Goal: Task Accomplishment & Management: Use online tool/utility

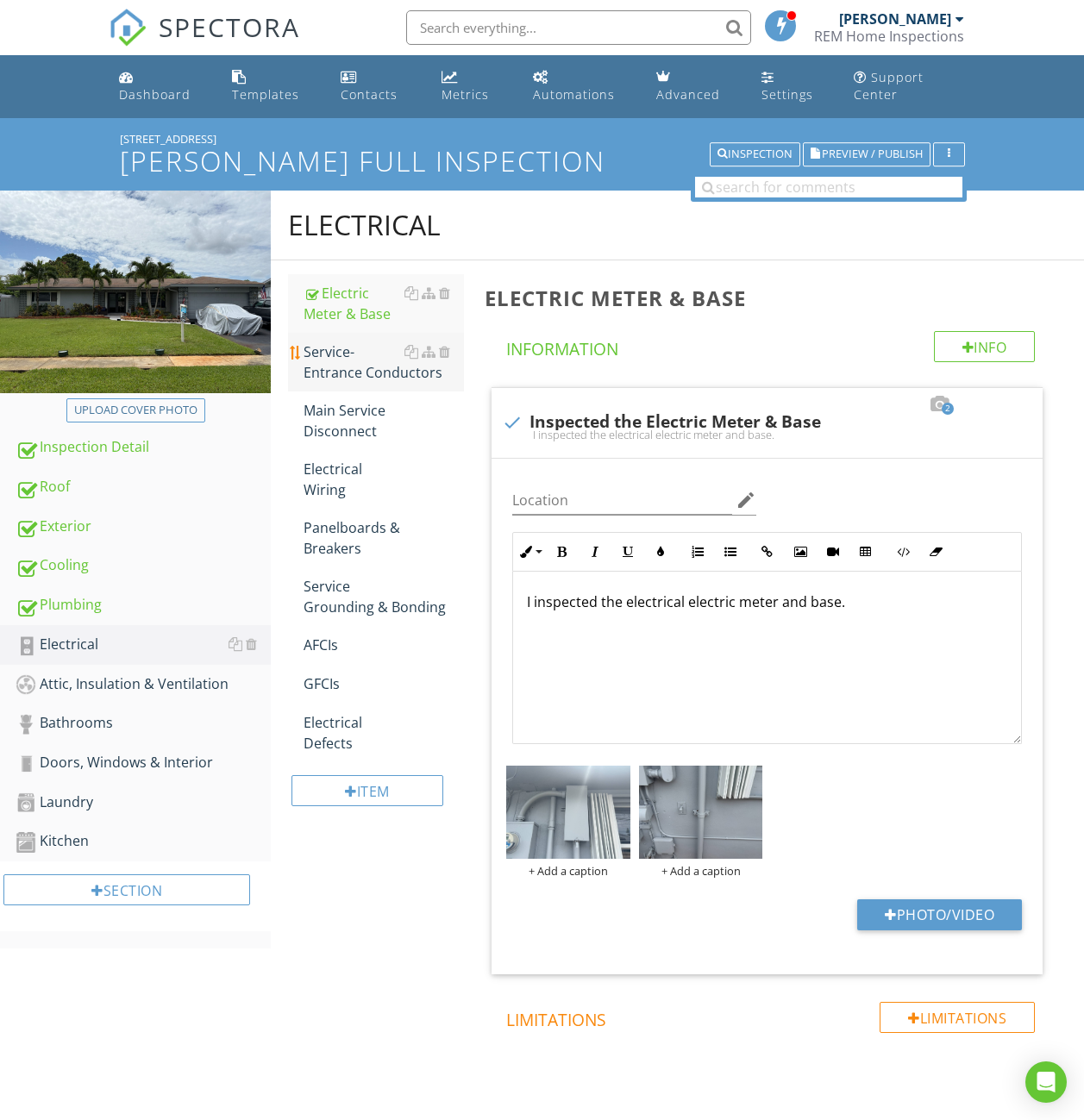
click at [363, 346] on div "Service-Entrance Conductors" at bounding box center [383, 362] width 160 height 41
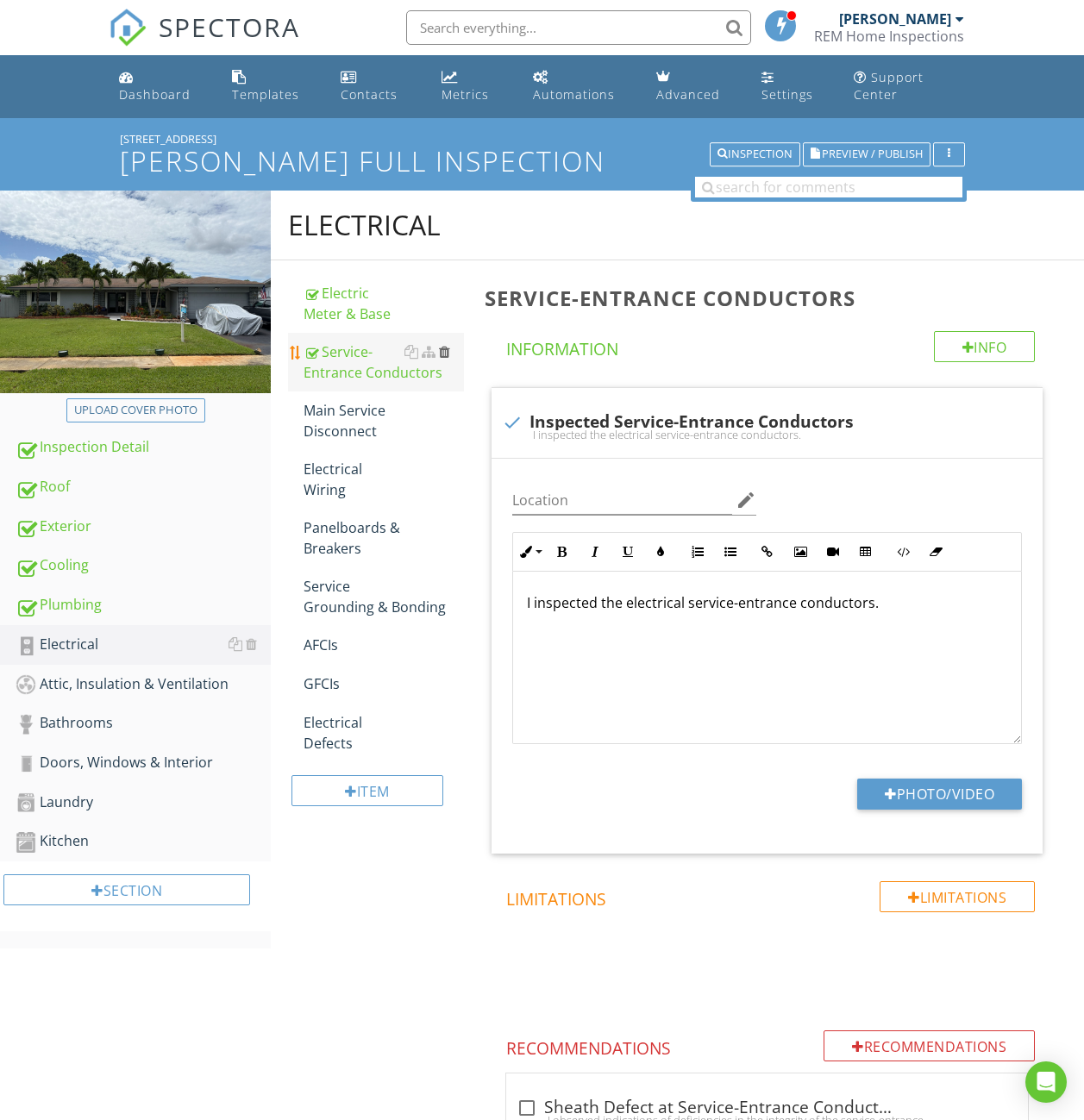
click at [445, 353] on div at bounding box center [444, 351] width 12 height 13
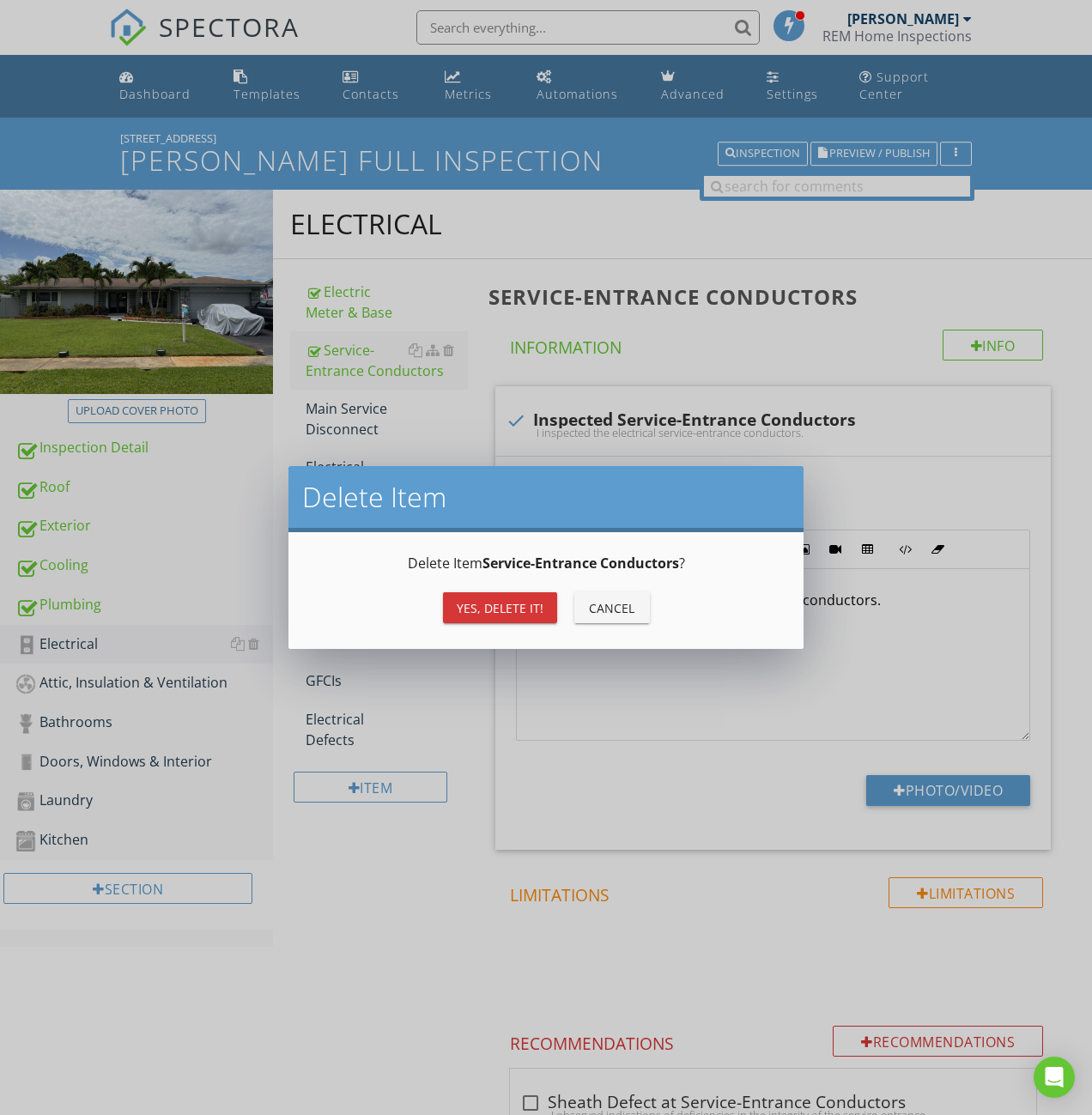
click at [491, 603] on div "Yes, Delete it!" at bounding box center [500, 608] width 87 height 18
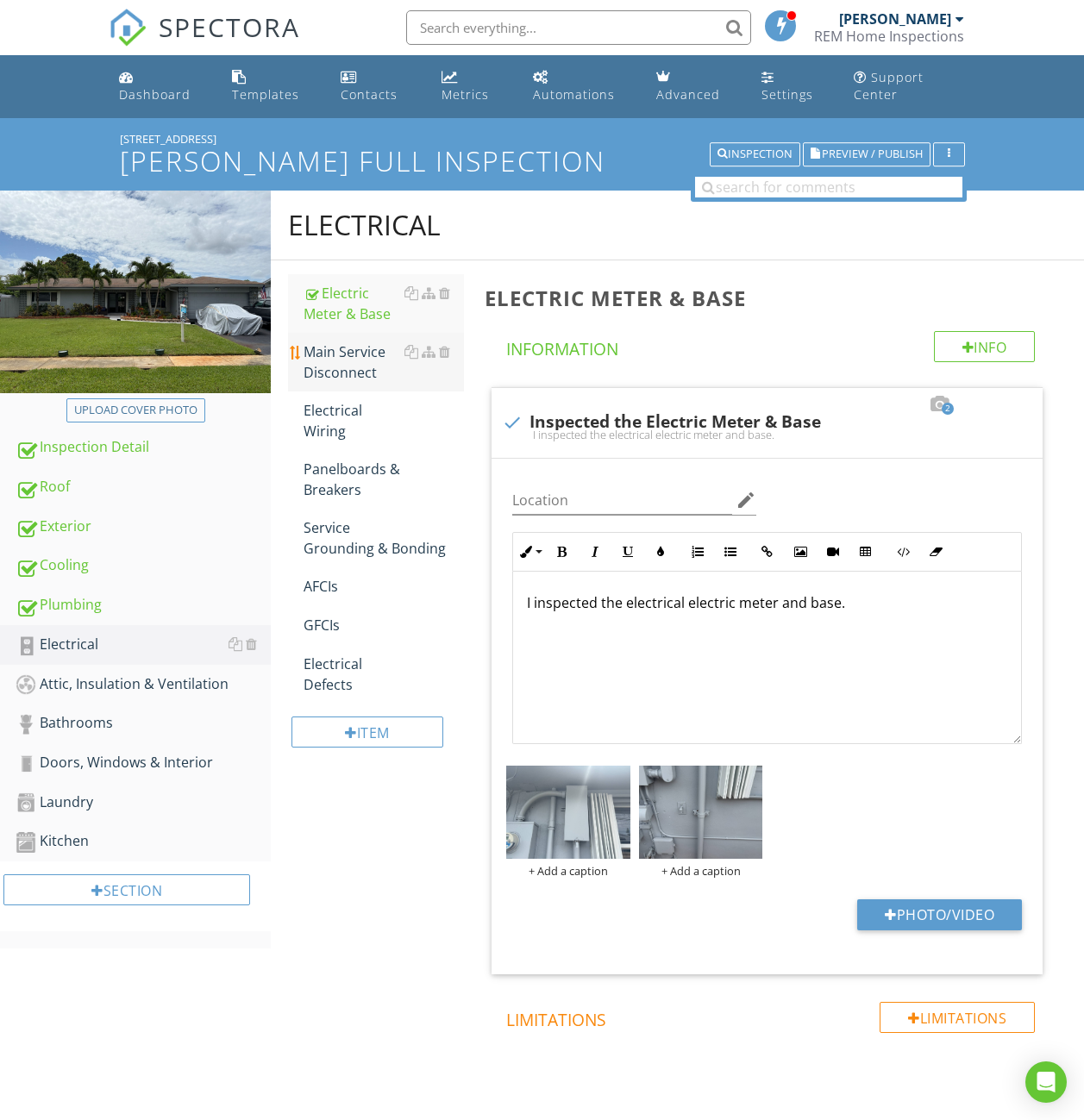
click at [362, 362] on div "Main Service Disconnect" at bounding box center [383, 362] width 160 height 41
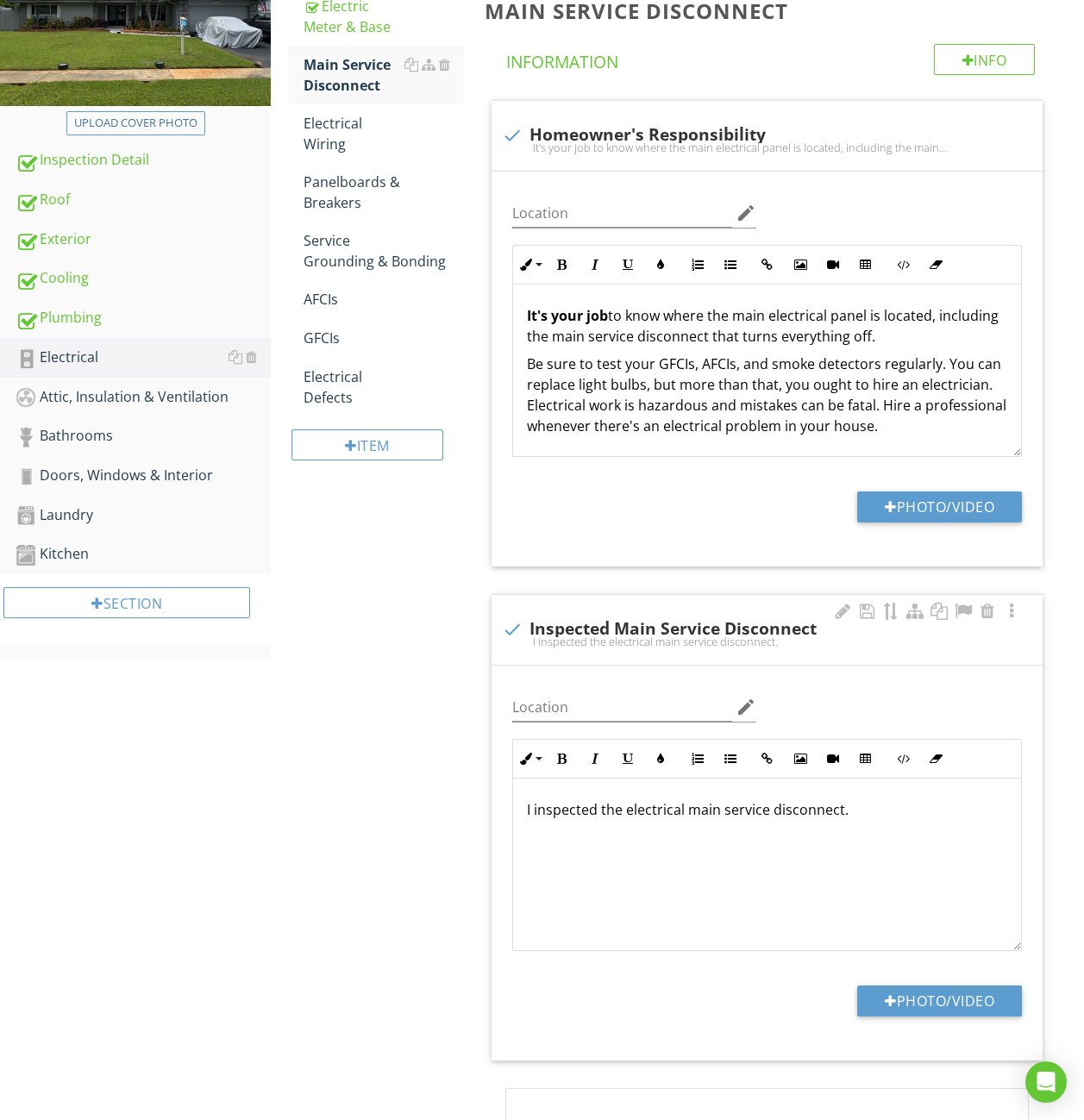
scroll to position [1, 0]
click at [926, 993] on button "Photo/Video" at bounding box center [939, 1001] width 165 height 31
type input "C:\fakepath\IMG_5547.JPG"
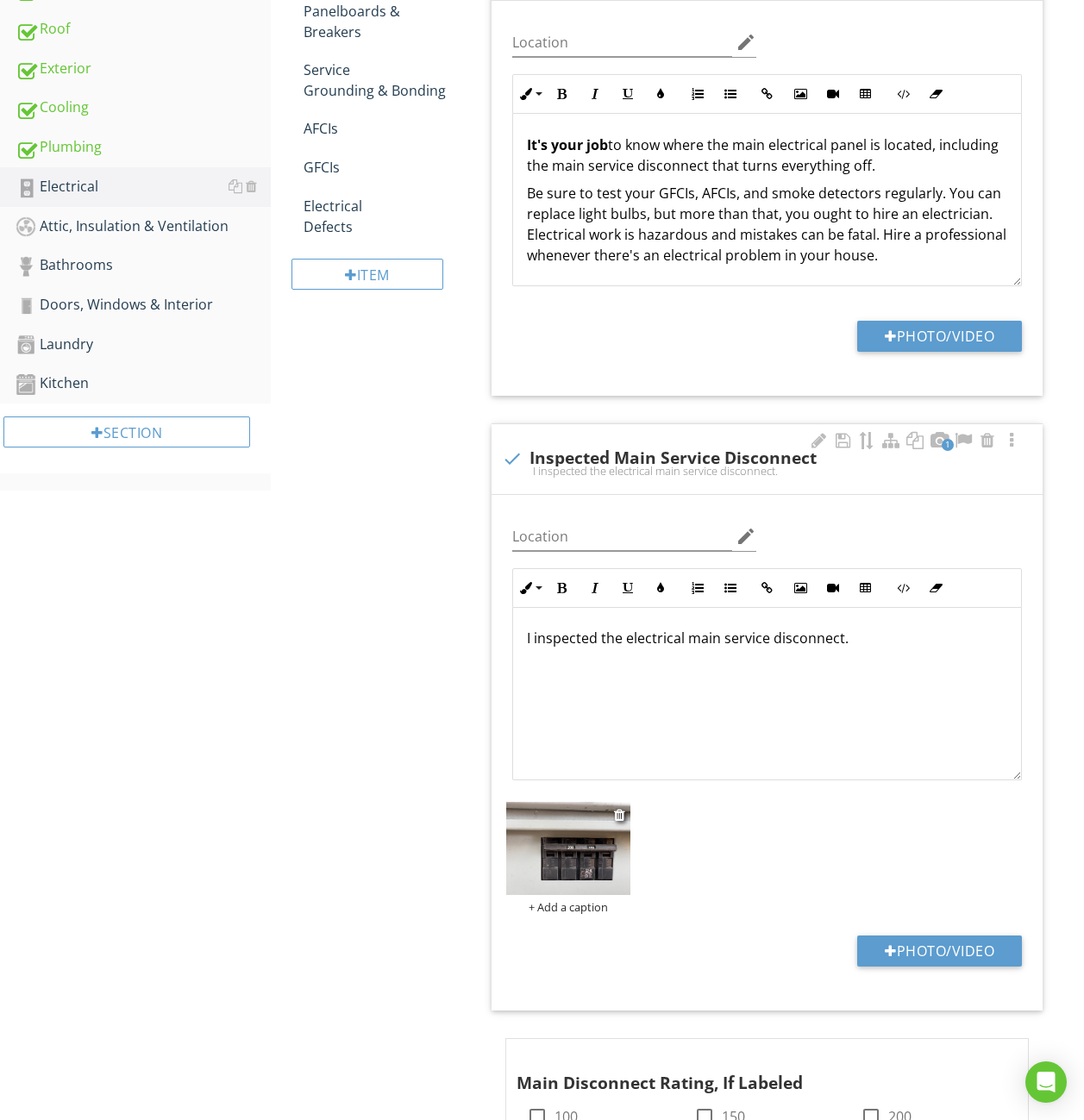
scroll to position [460, 0]
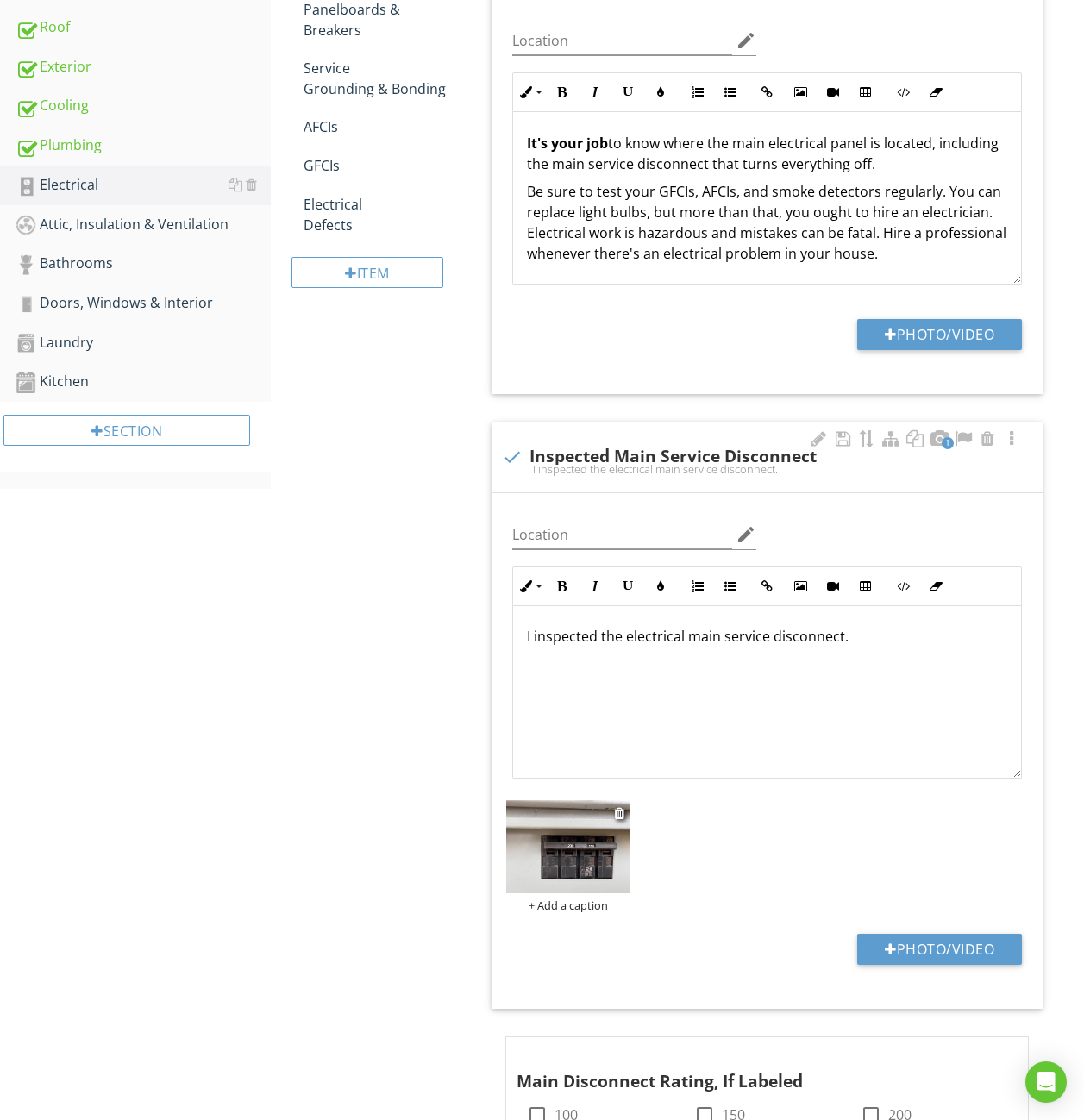
click at [577, 838] on img at bounding box center [568, 846] width 124 height 93
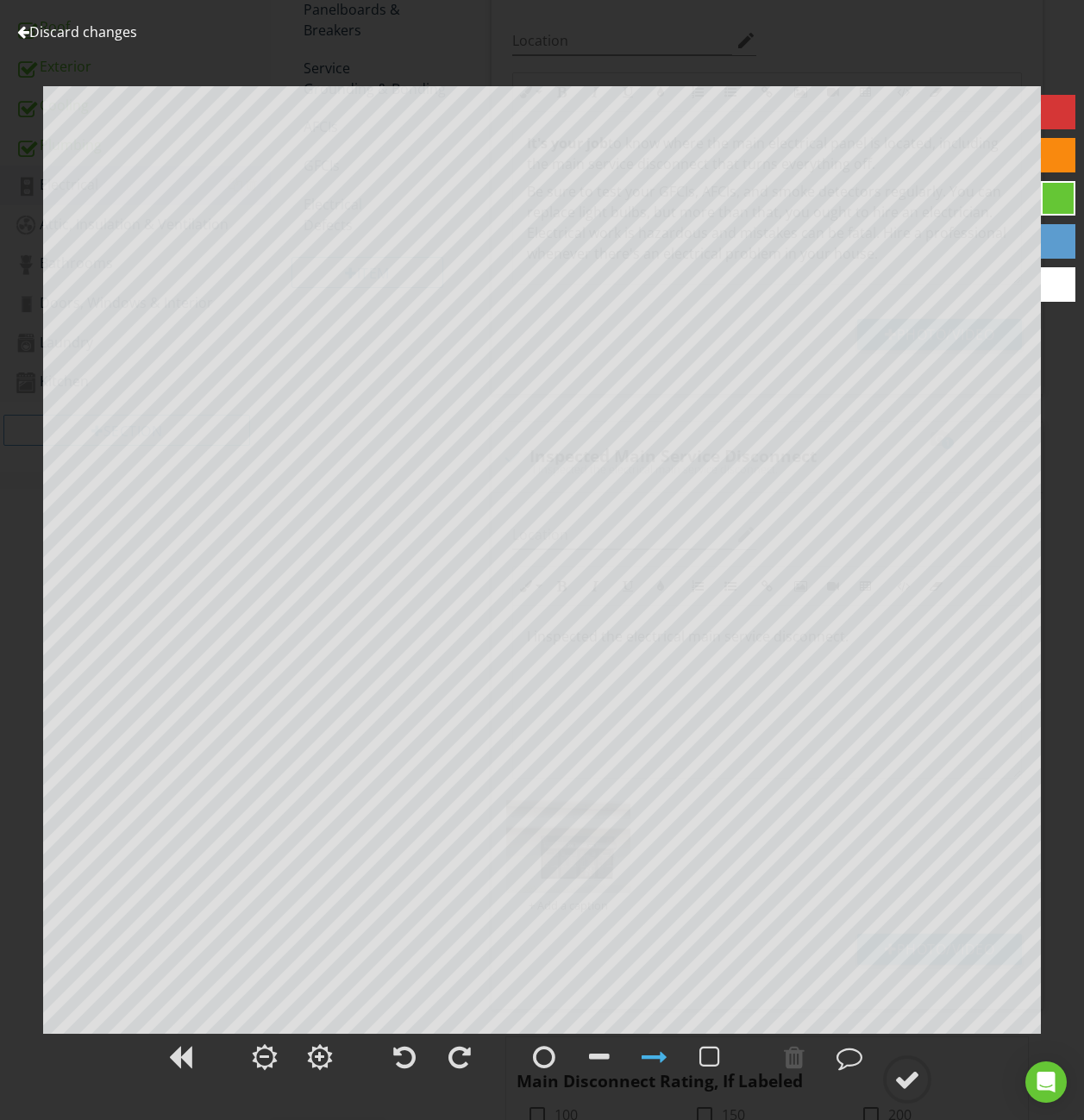
click at [23, 34] on div at bounding box center [23, 32] width 12 height 13
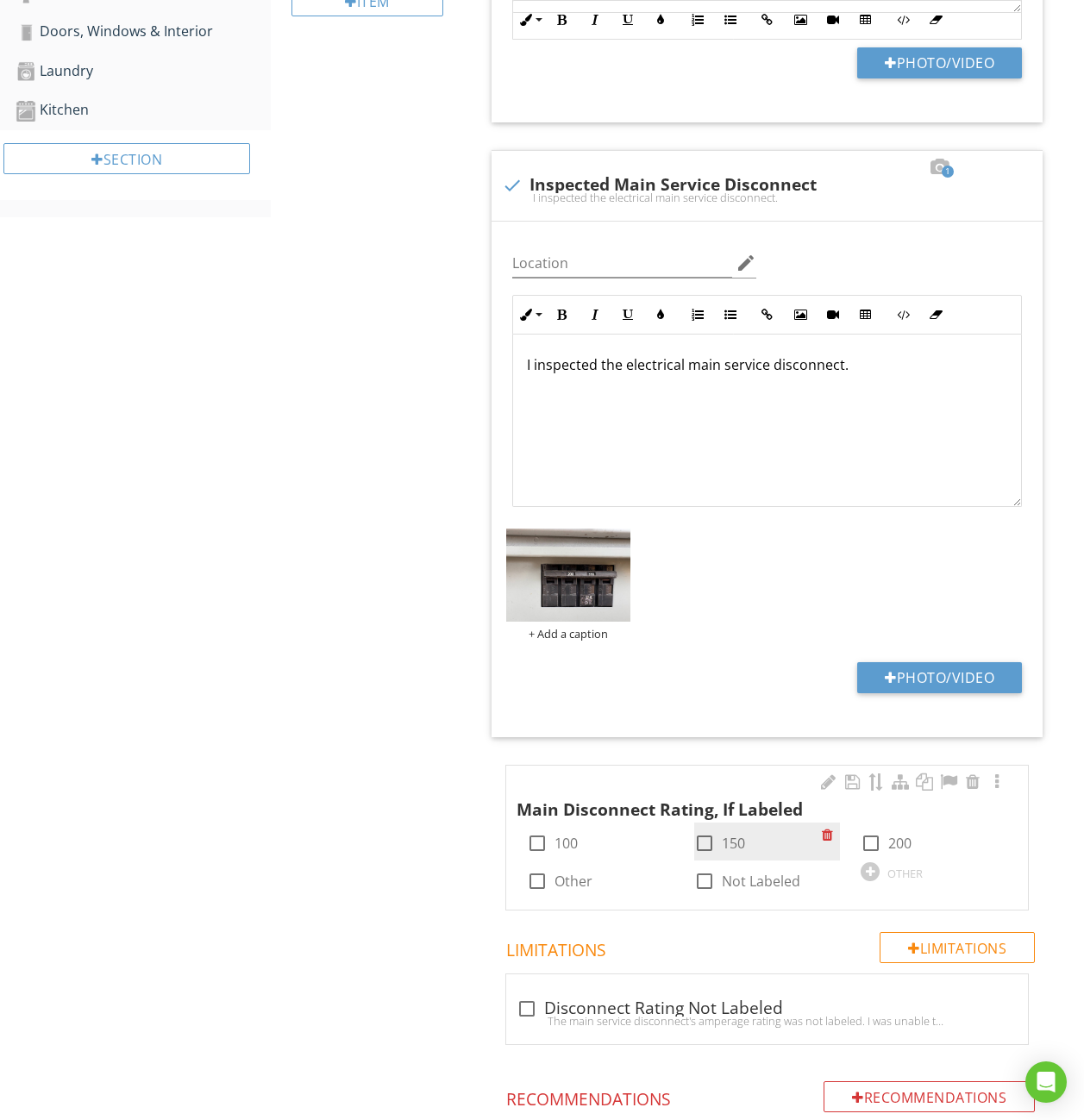
scroll to position [804, 0]
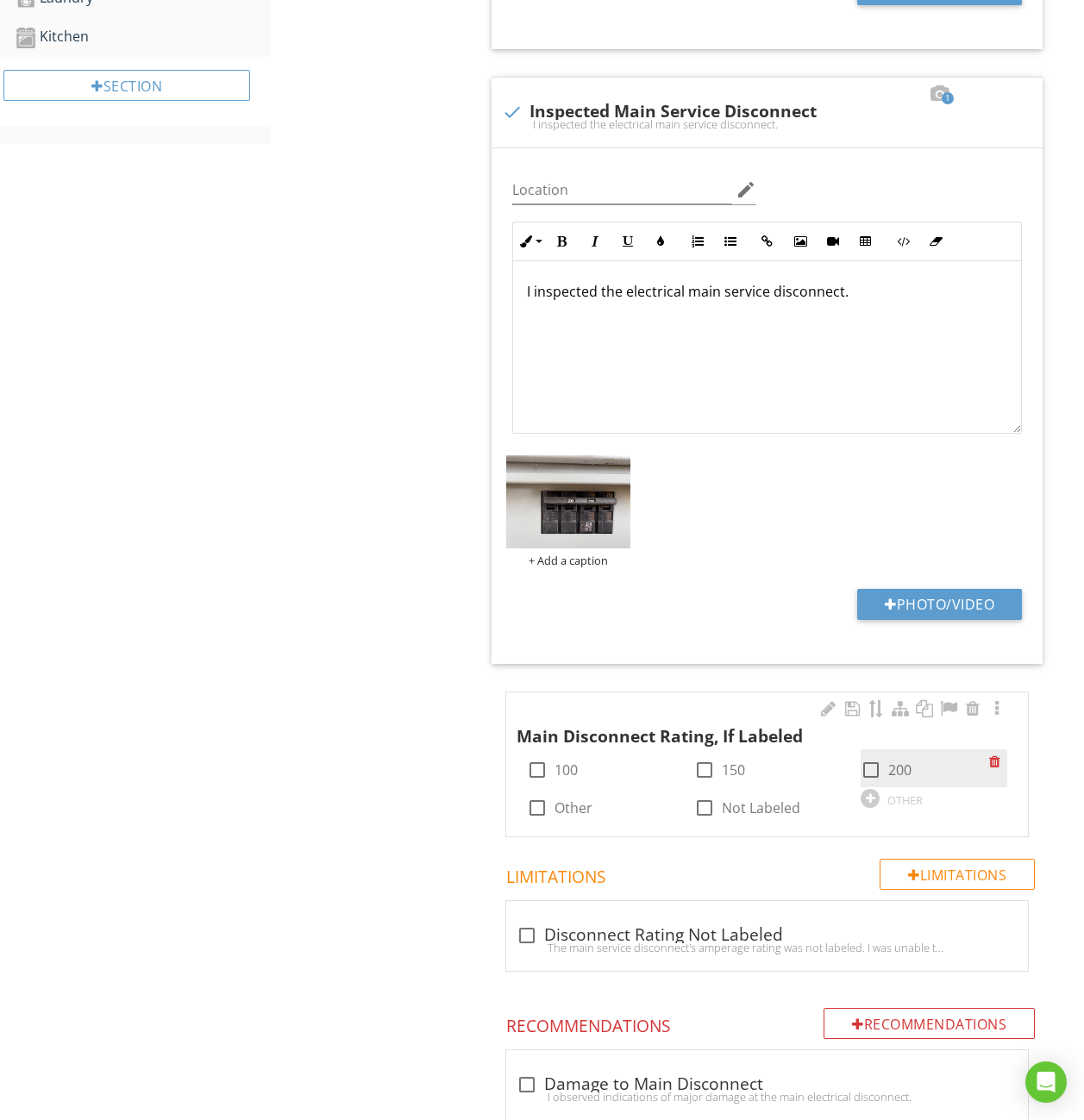
click at [870, 762] on div at bounding box center [870, 770] width 30 height 30
checkbox input "true"
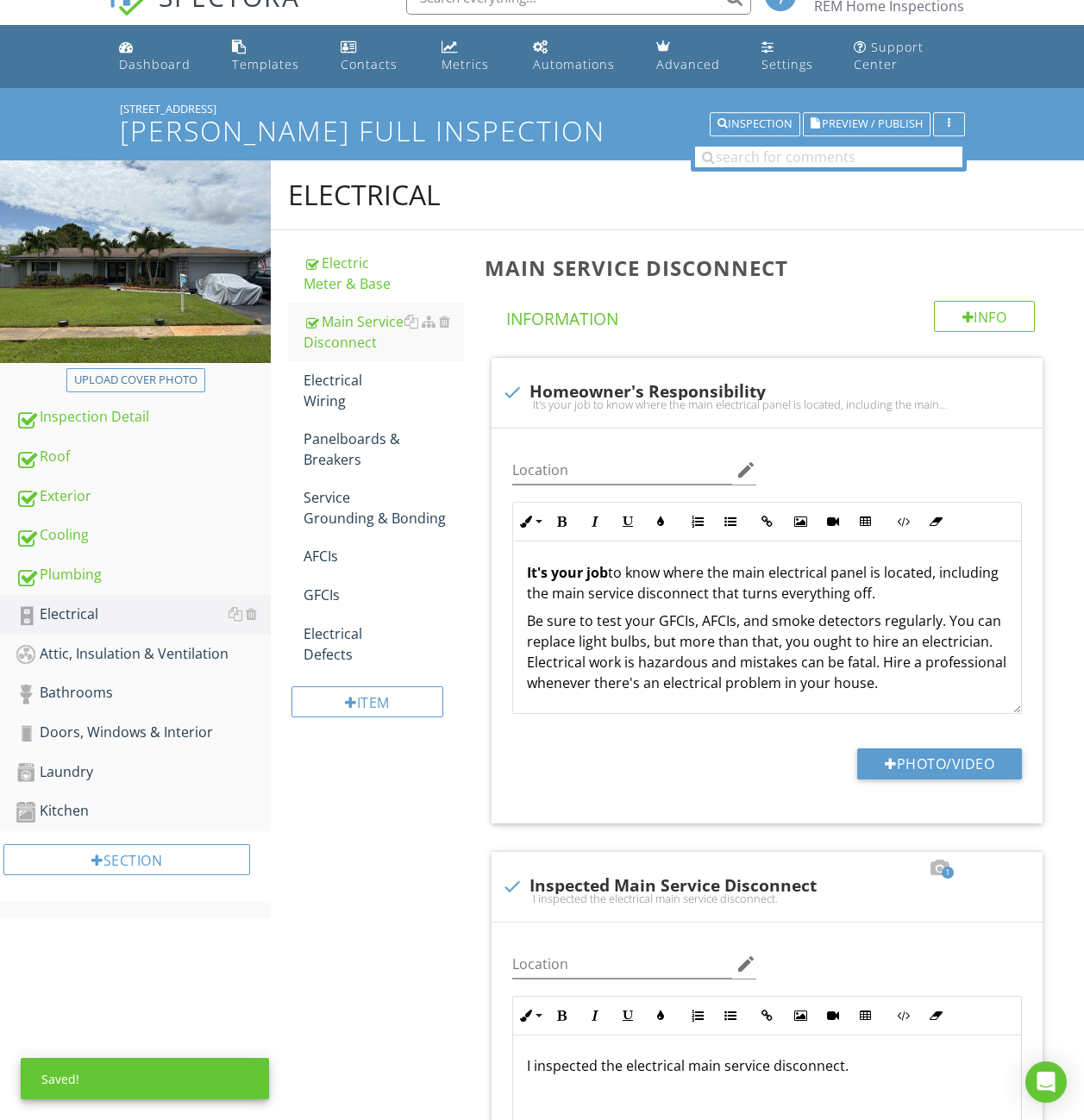
scroll to position [26, 0]
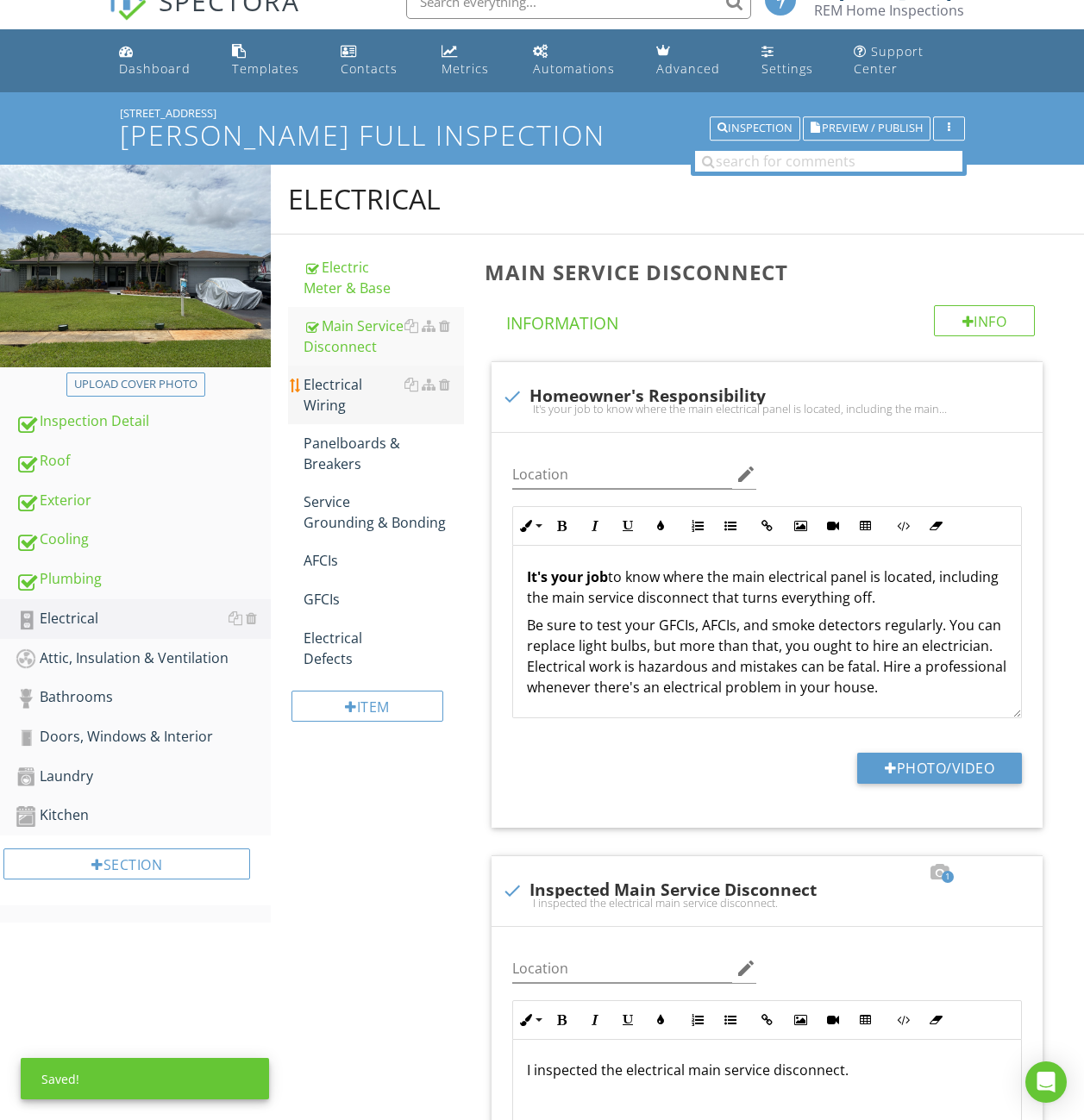
click at [327, 391] on div "Electrical Wiring" at bounding box center [383, 394] width 160 height 41
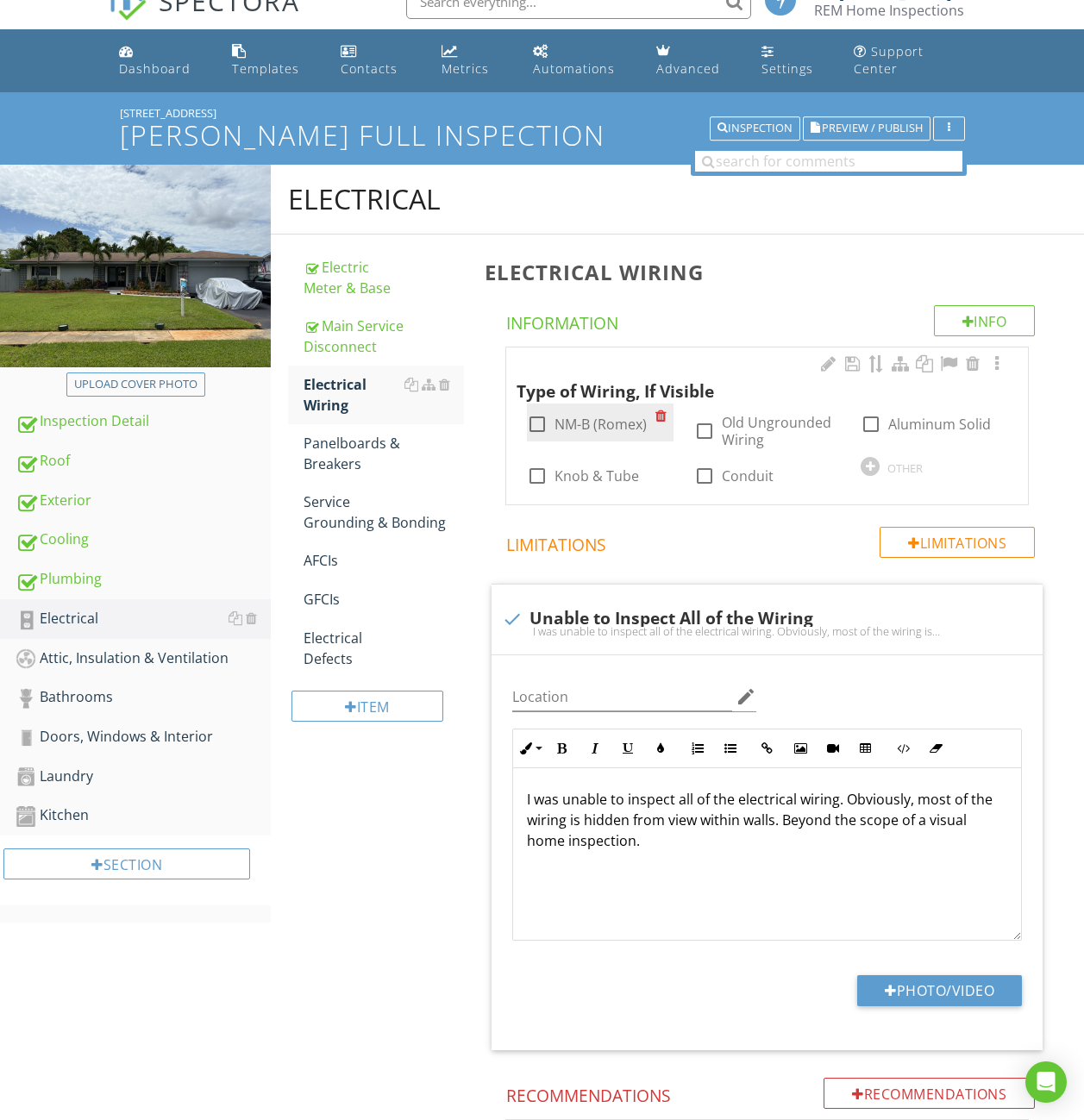
click at [619, 426] on label "NM-B (Romex)" at bounding box center [601, 424] width 92 height 17
checkbox input "true"
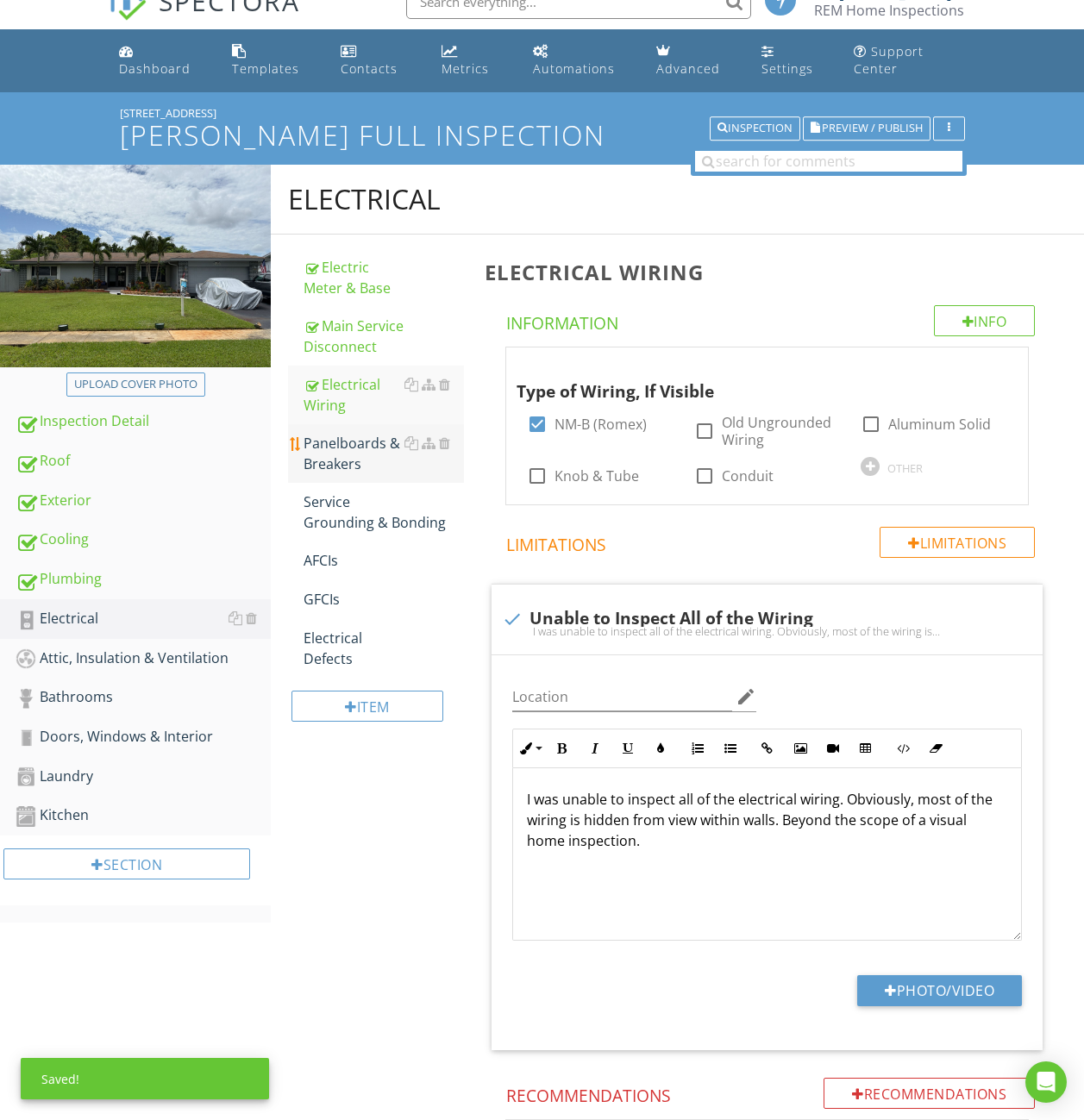
click at [361, 460] on div "Panelboards & Breakers" at bounding box center [383, 453] width 160 height 41
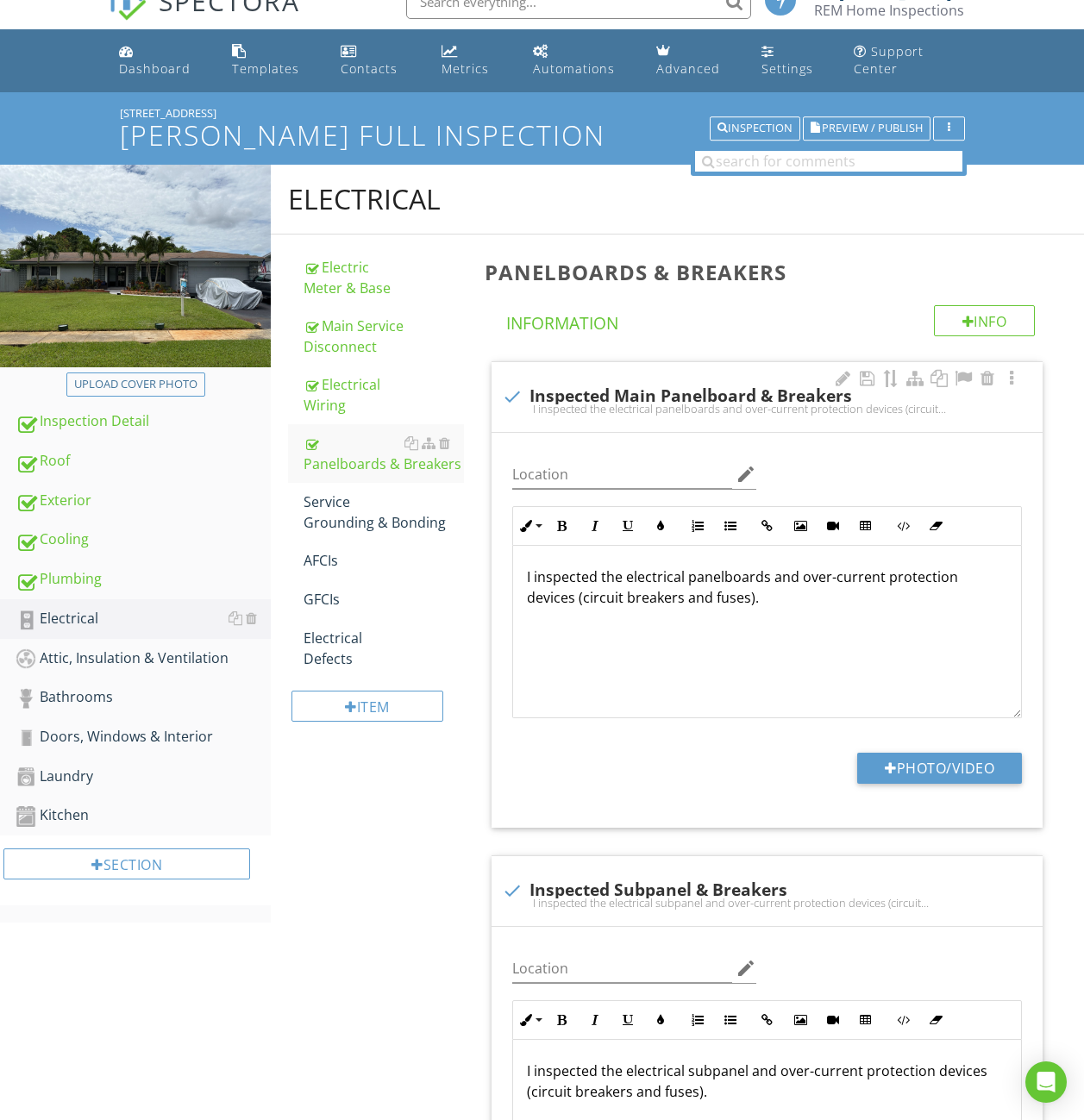
scroll to position [1, 0]
click at [919, 757] on button "Photo/Video" at bounding box center [939, 769] width 165 height 31
type input "C:\fakepath\IMG_5546.JPG"
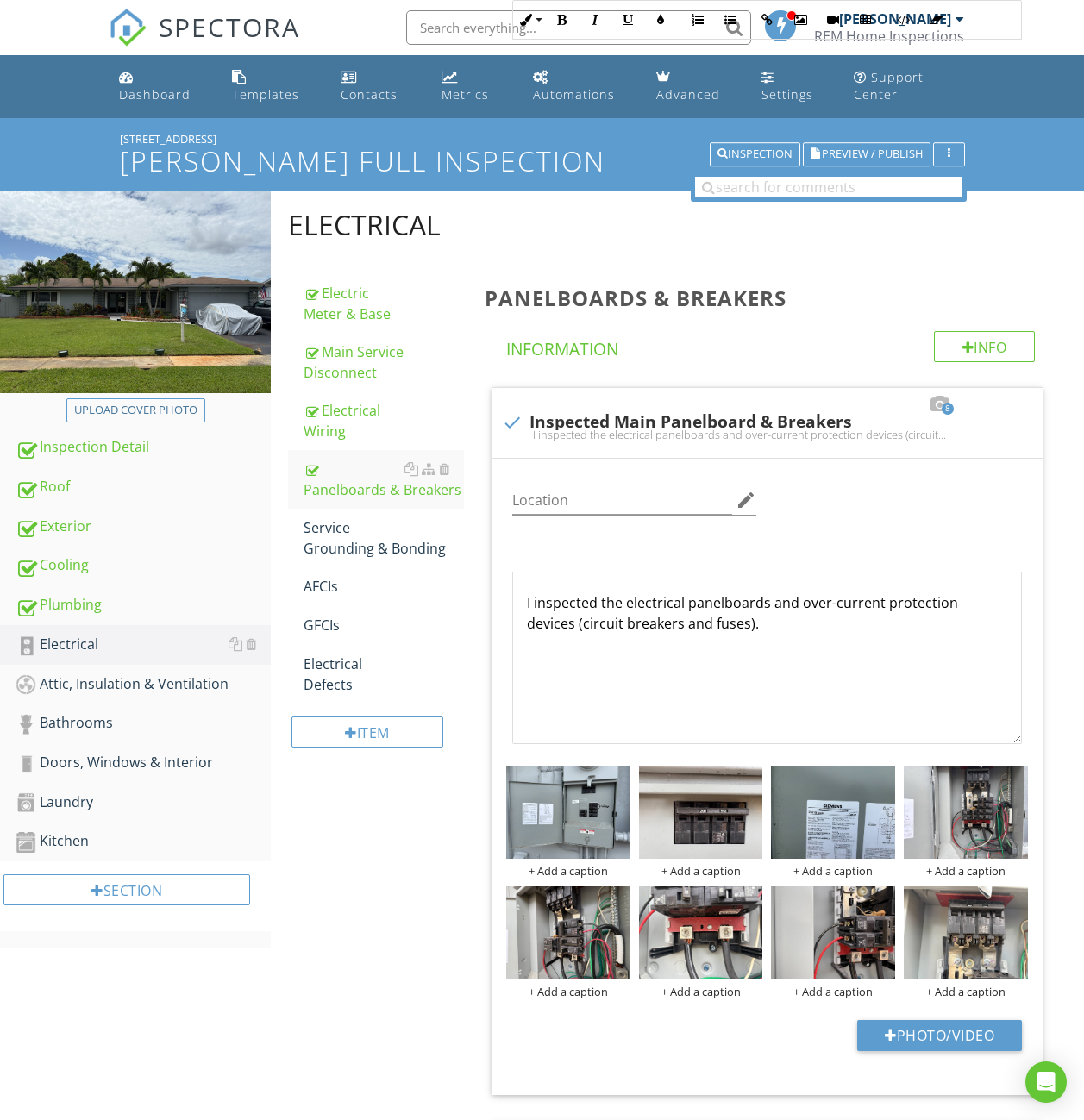
scroll to position [601, 0]
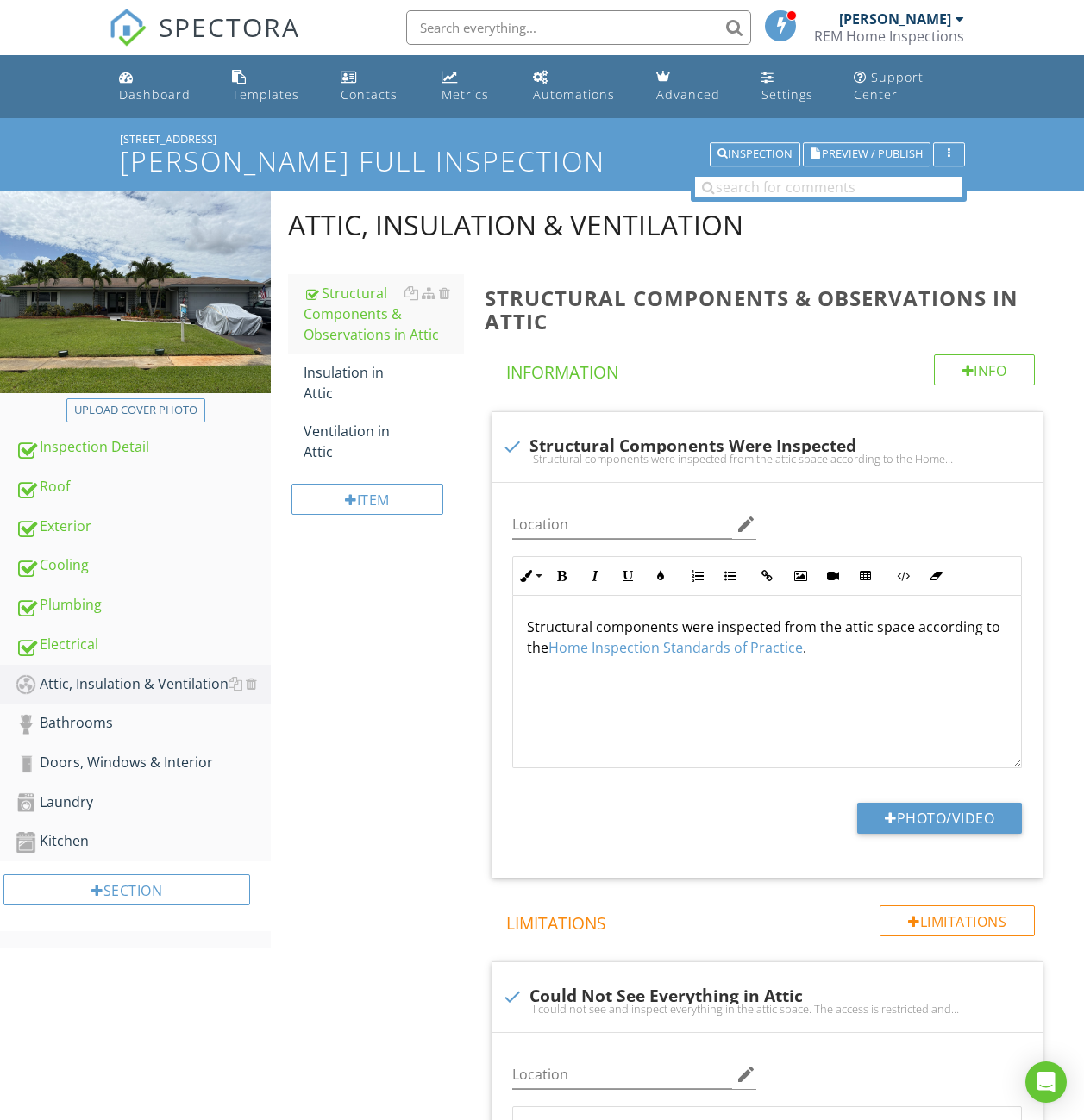
scroll to position [118, 0]
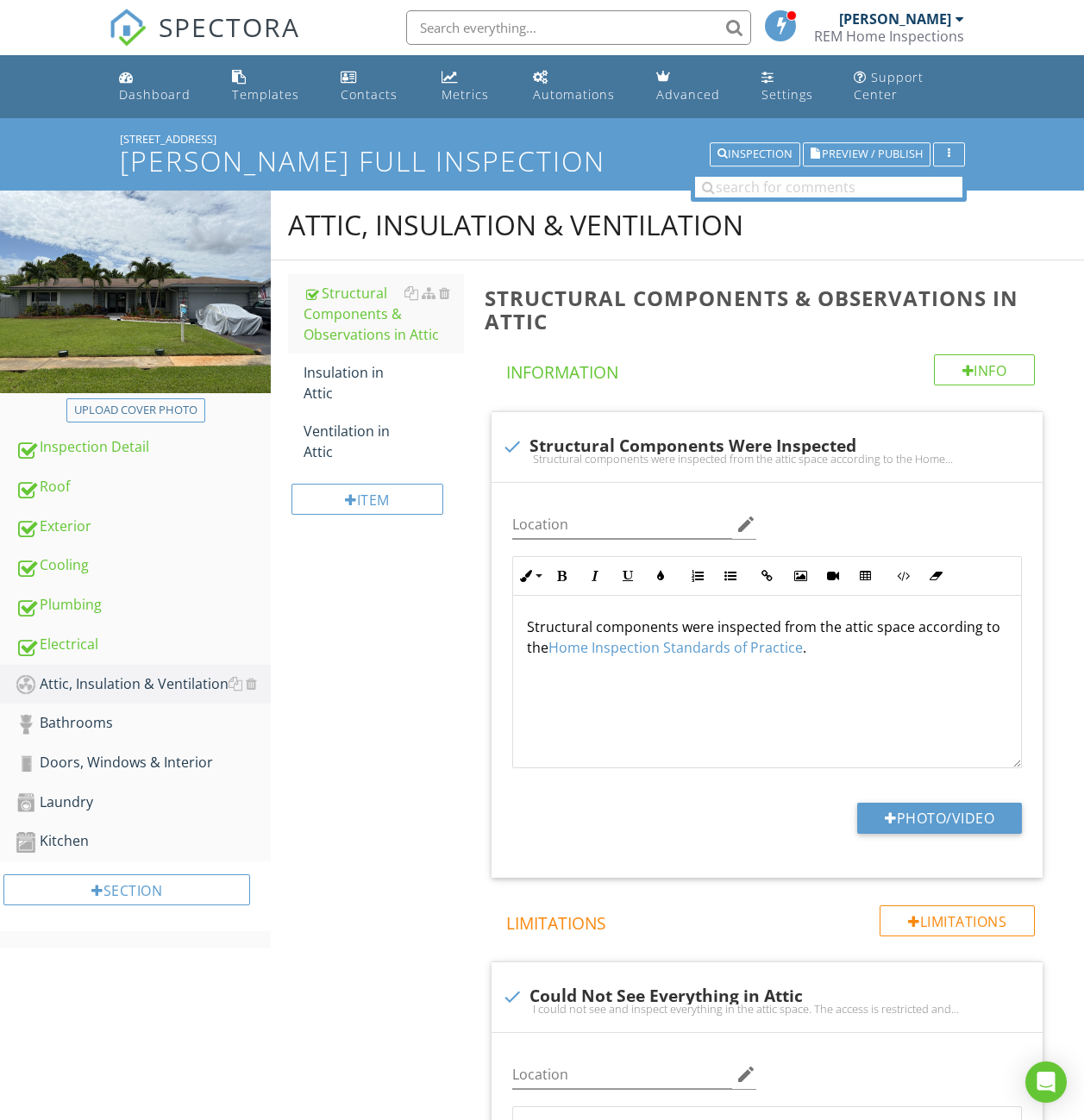
scroll to position [118, 0]
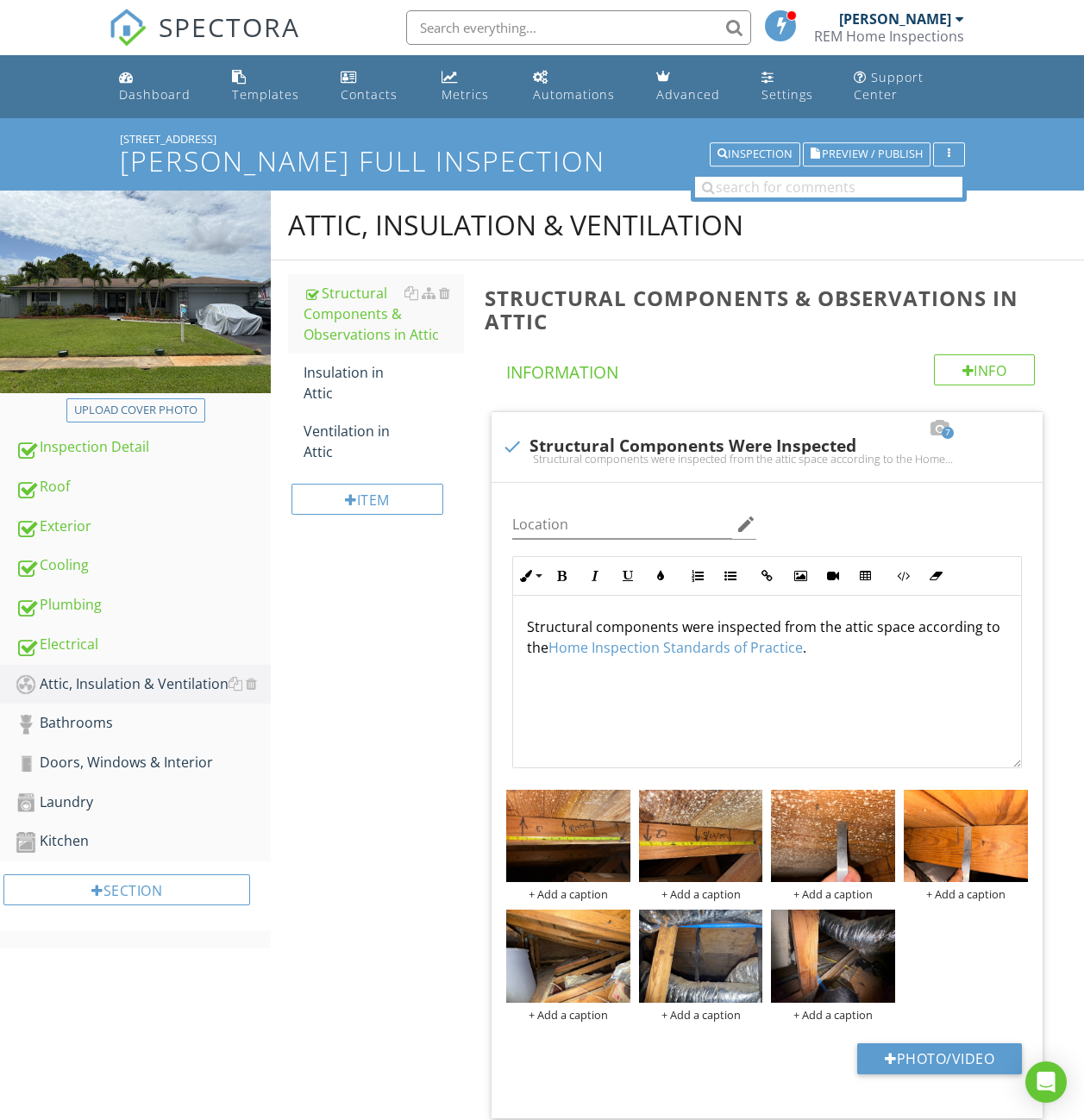
scroll to position [118, 0]
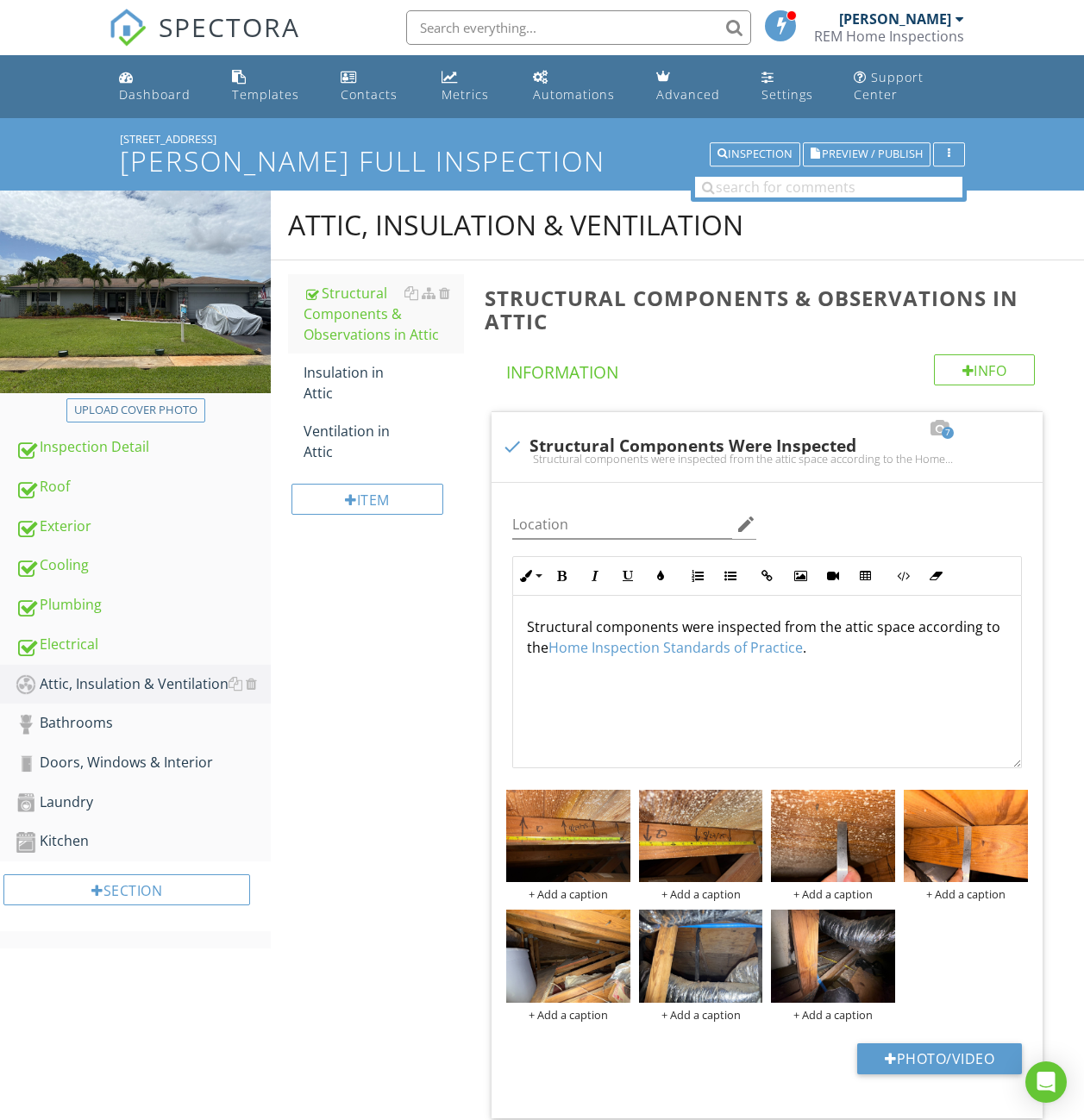
scroll to position [118, 0]
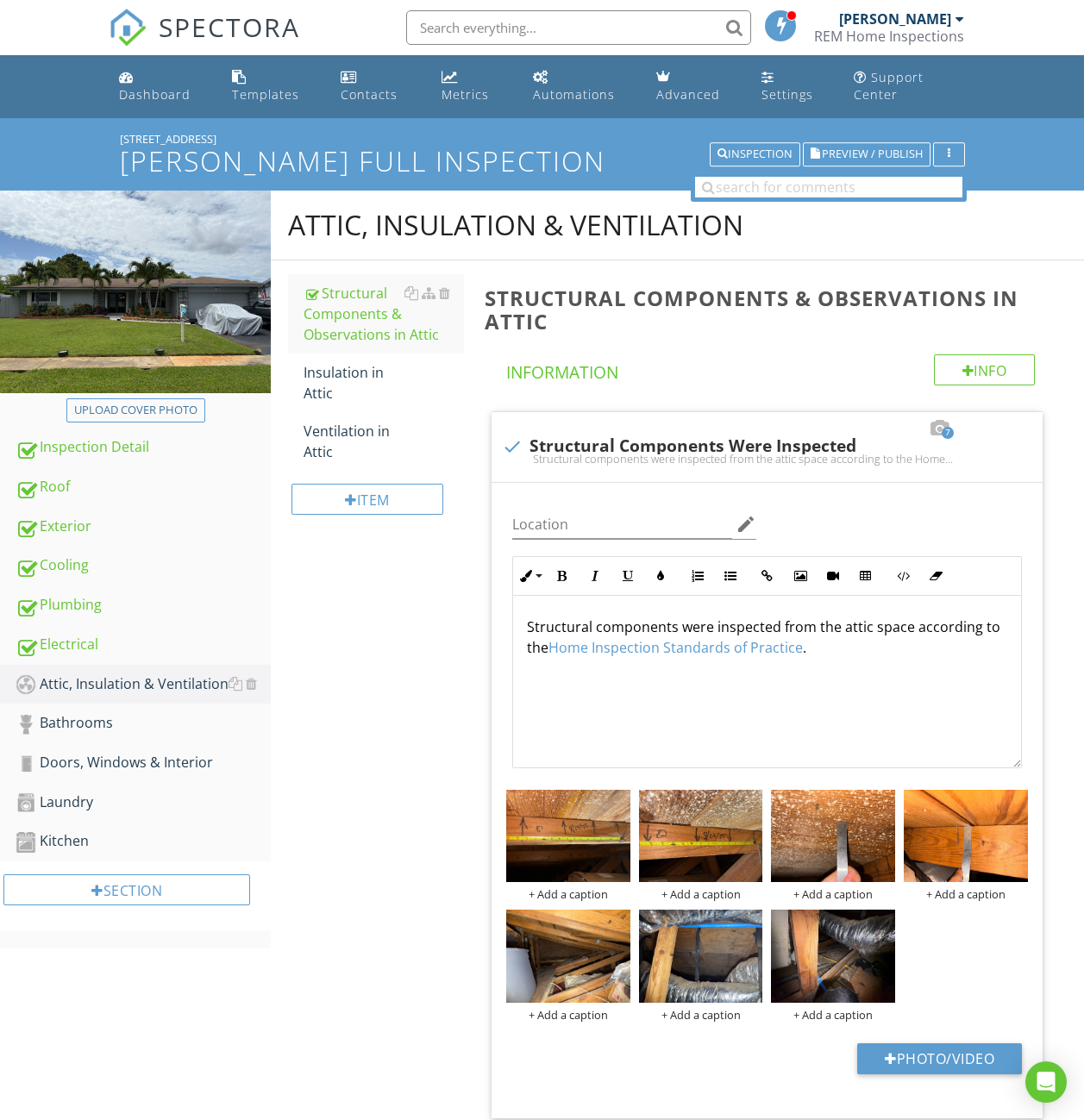
scroll to position [118, 0]
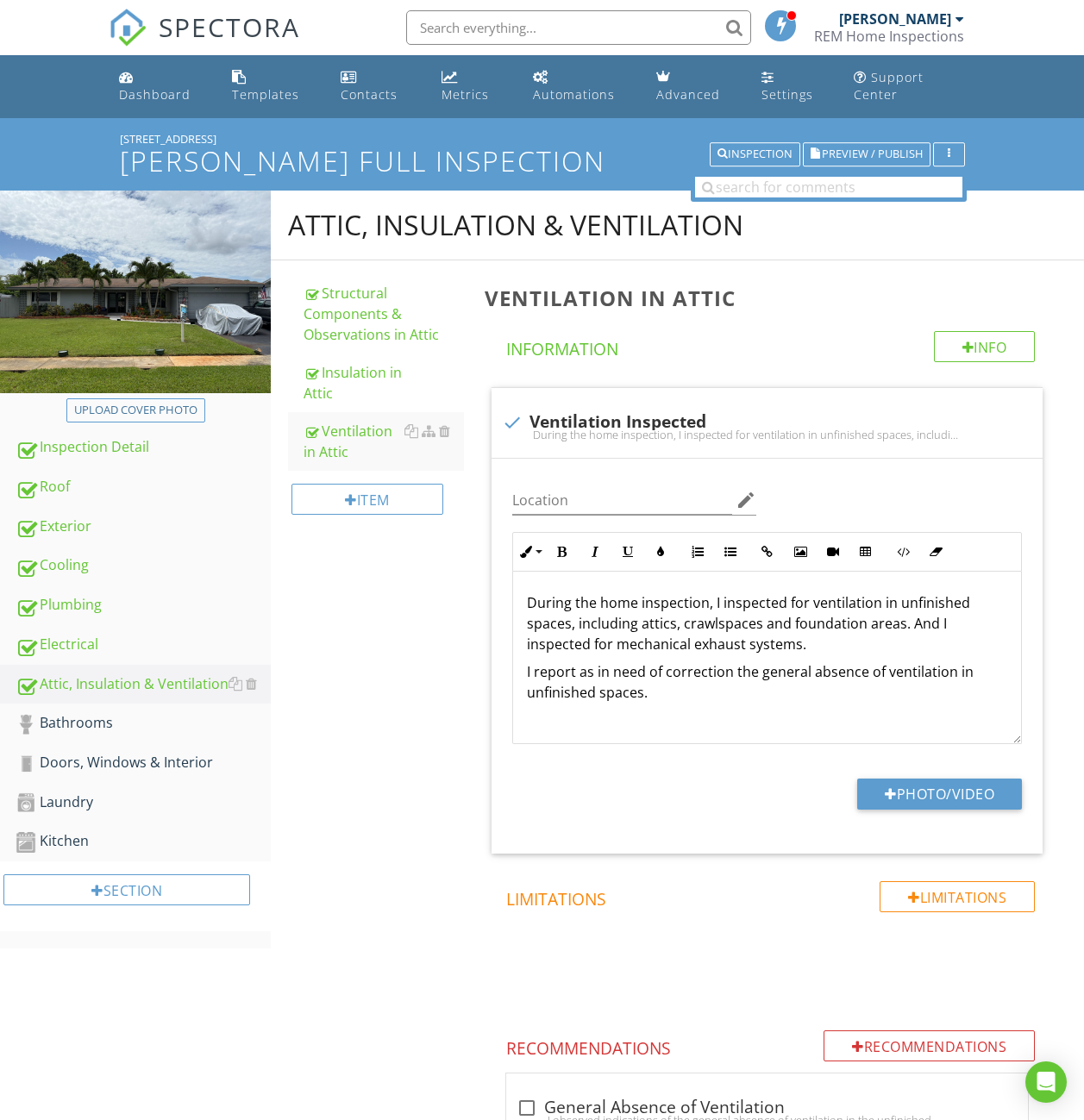
scroll to position [421, 0]
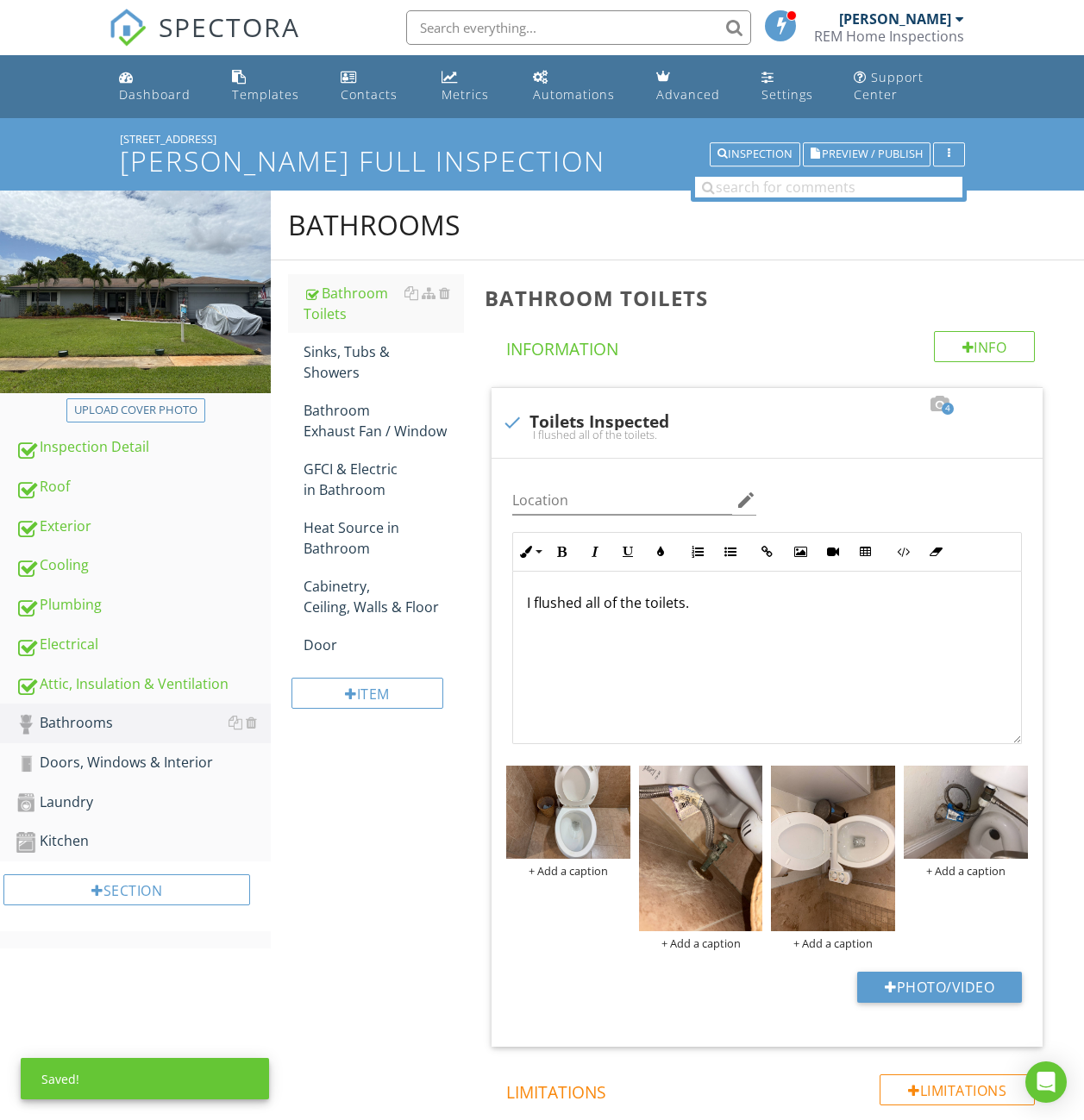
scroll to position [115, 0]
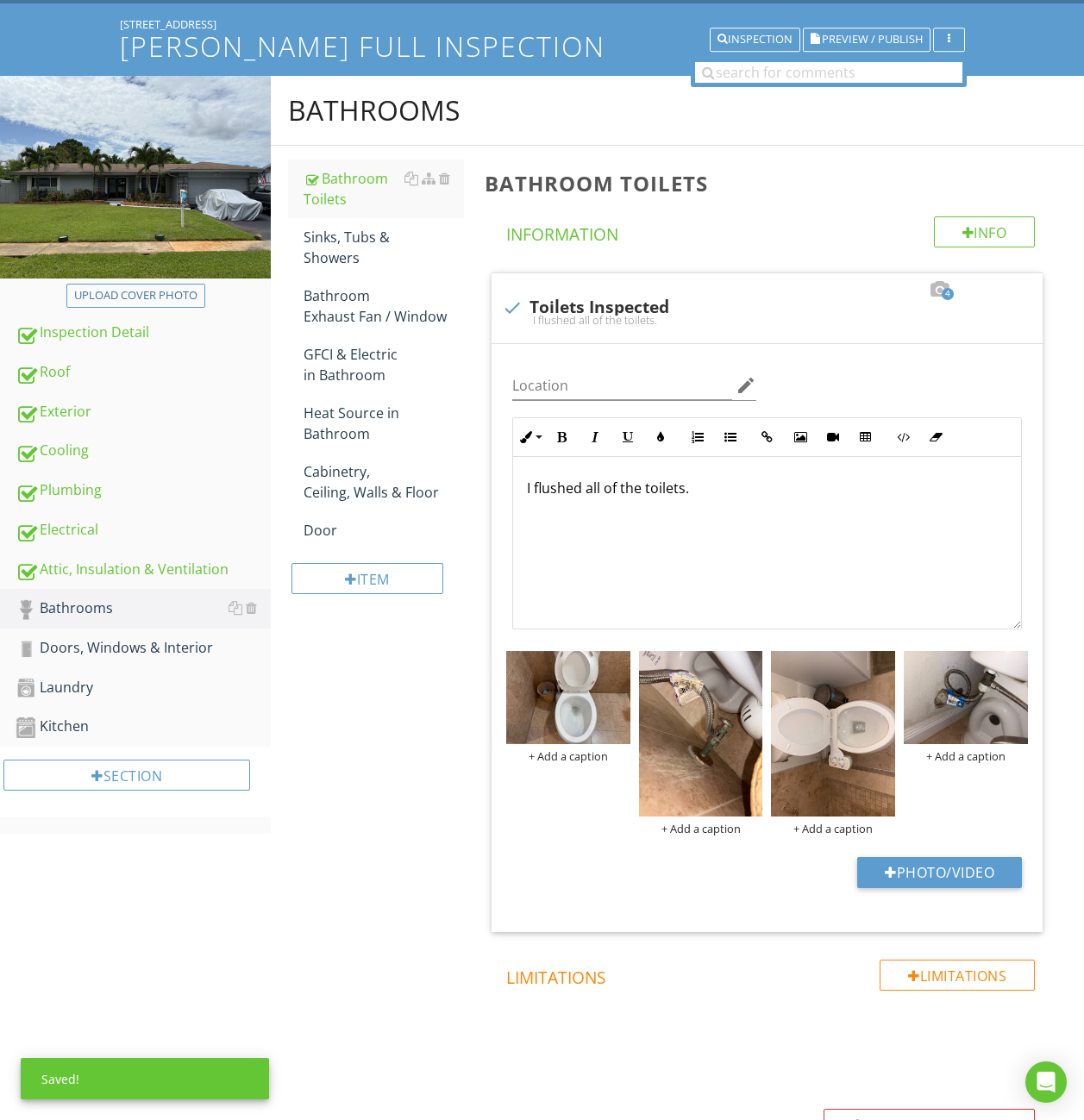
click at [712, 778] on img at bounding box center [700, 733] width 124 height 166
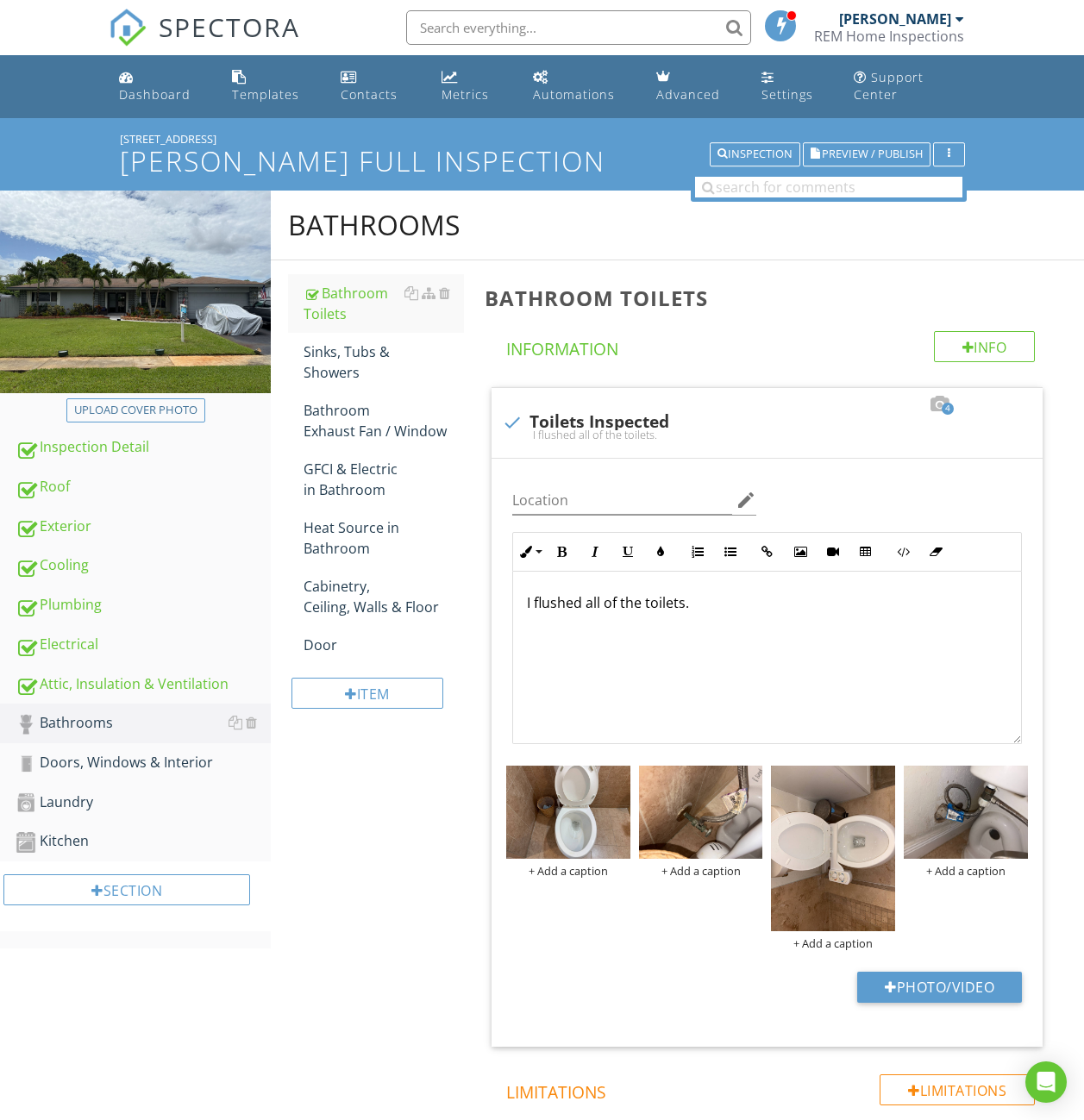
scroll to position [115, 0]
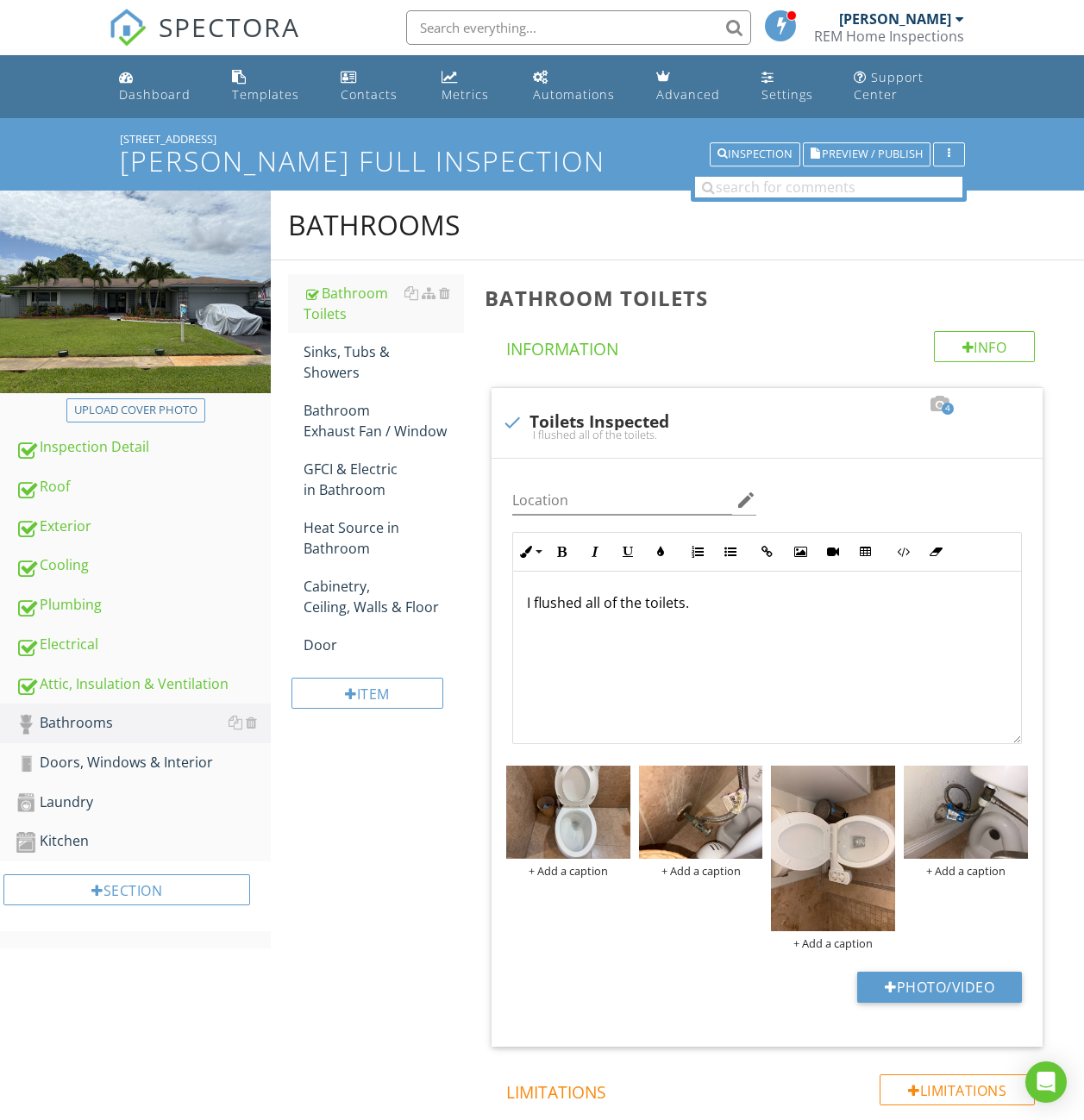
scroll to position [115, 0]
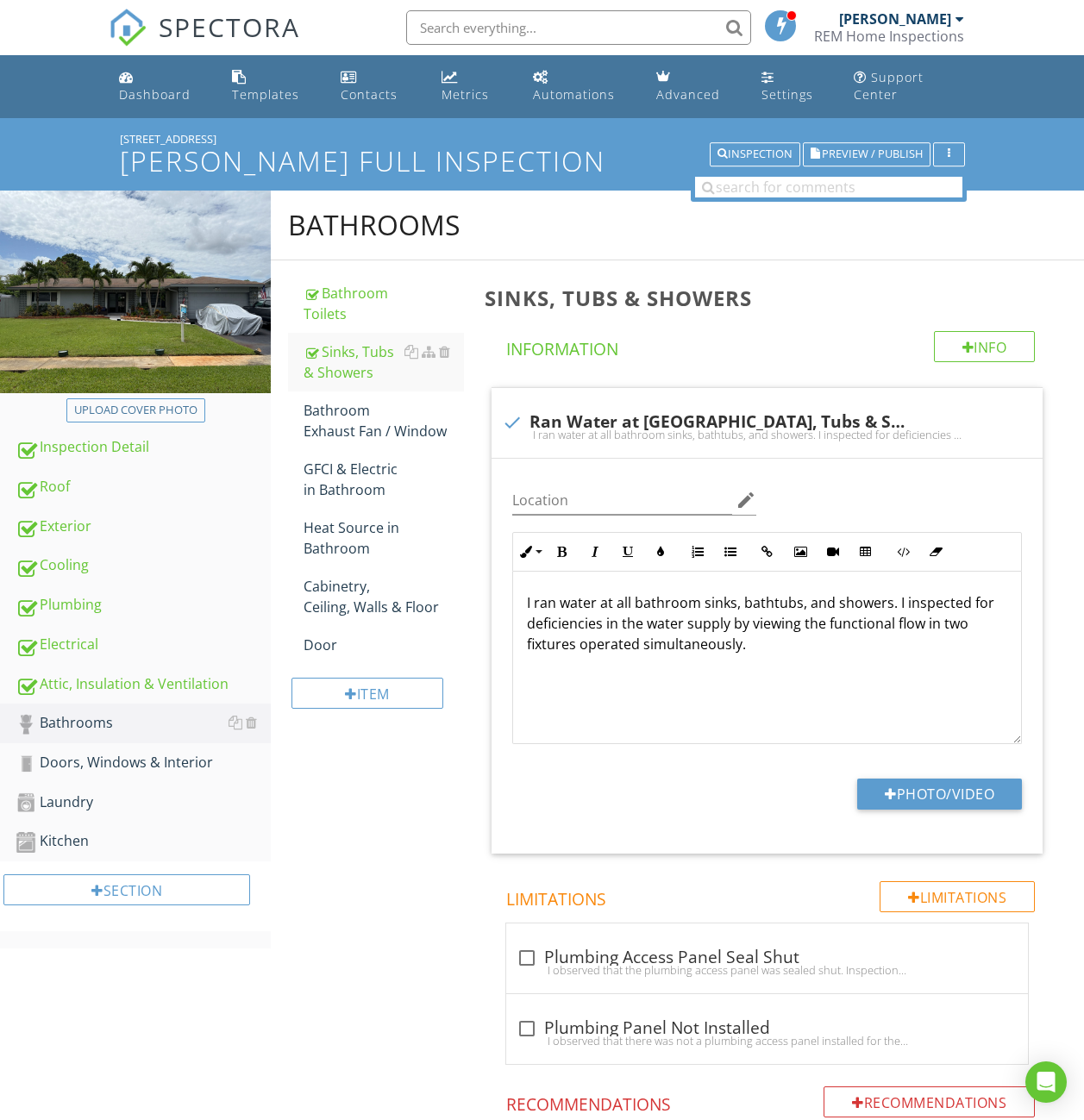
scroll to position [58, 0]
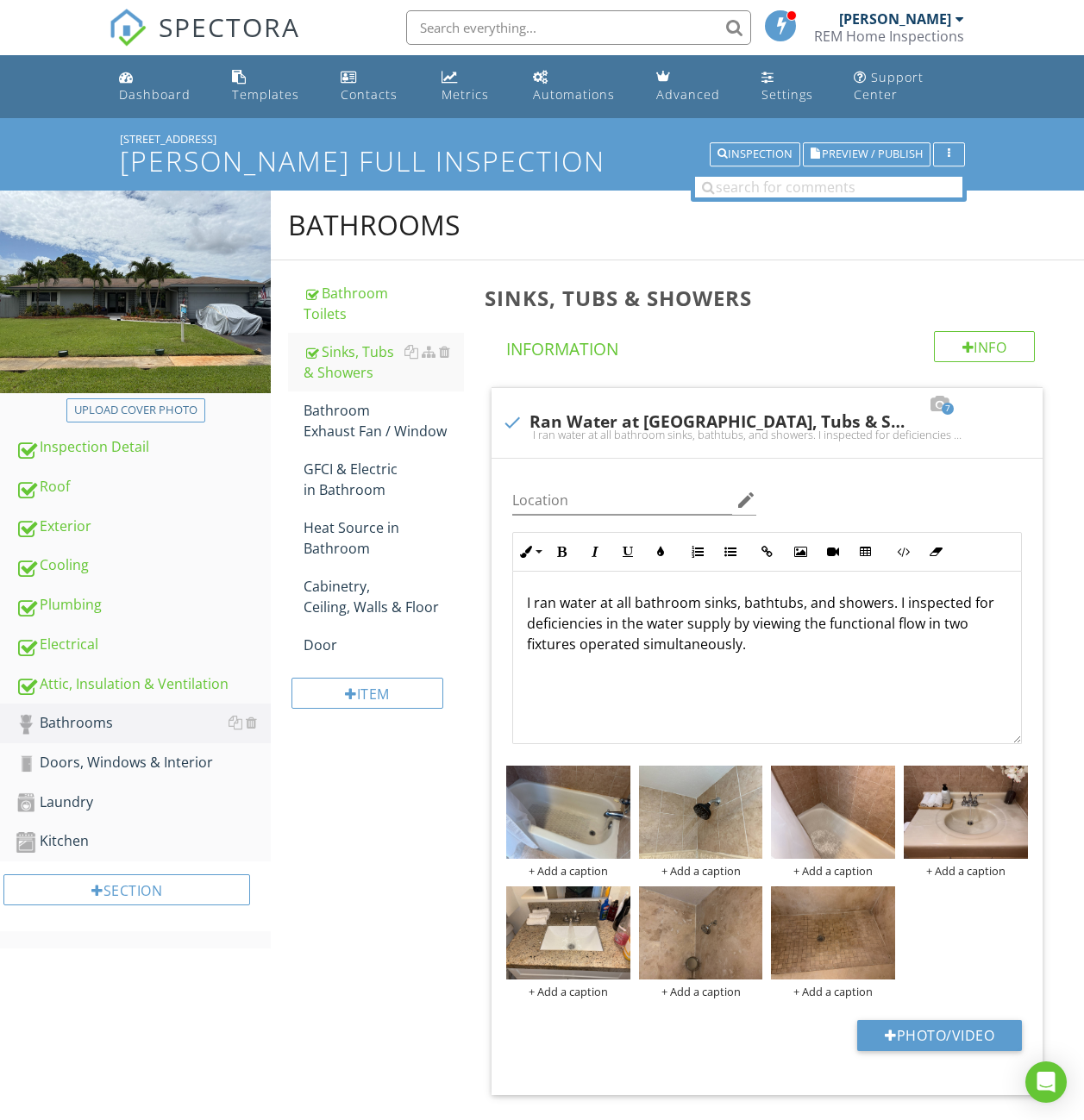
scroll to position [1425, 0]
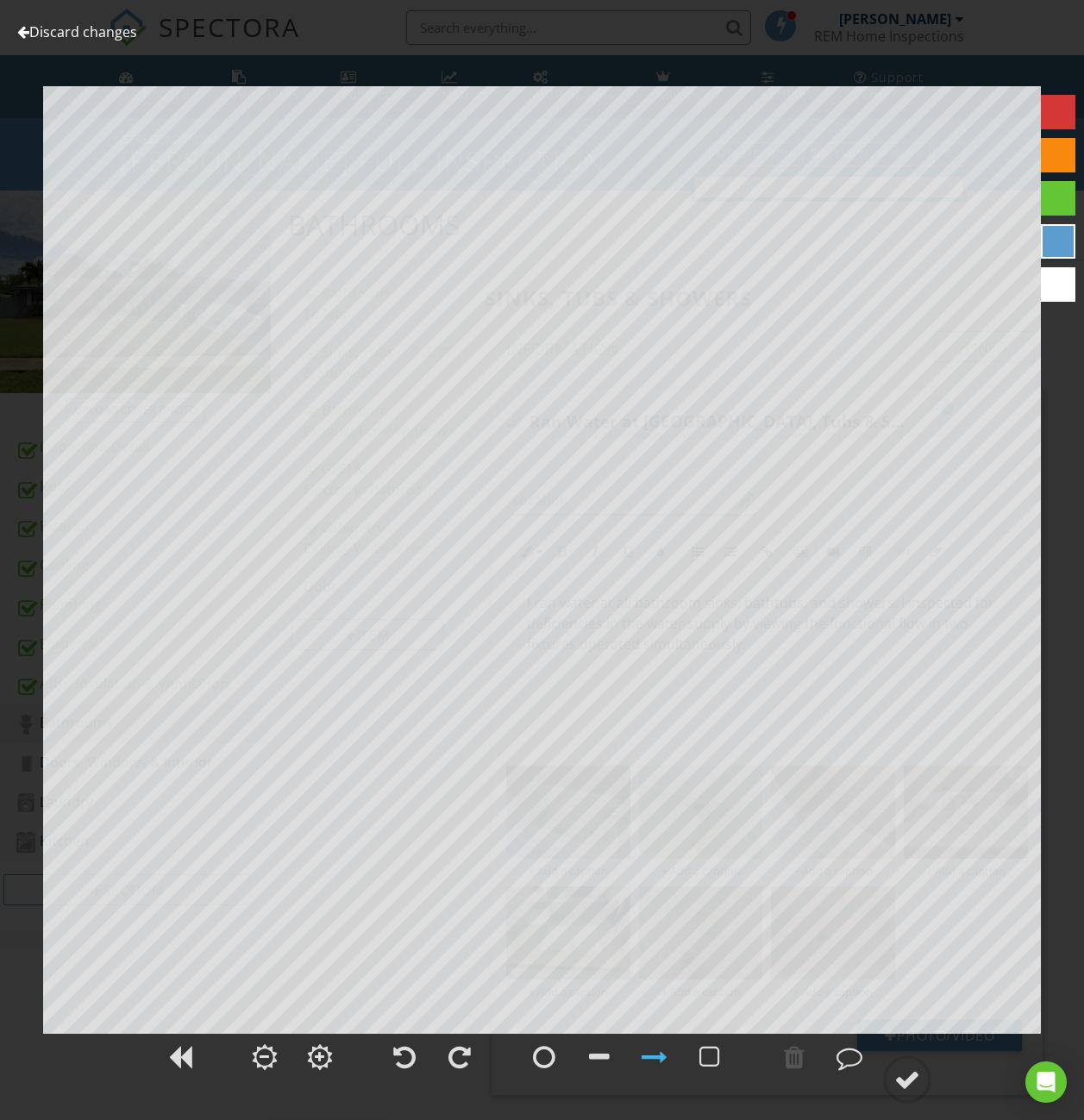
scroll to position [1255, 0]
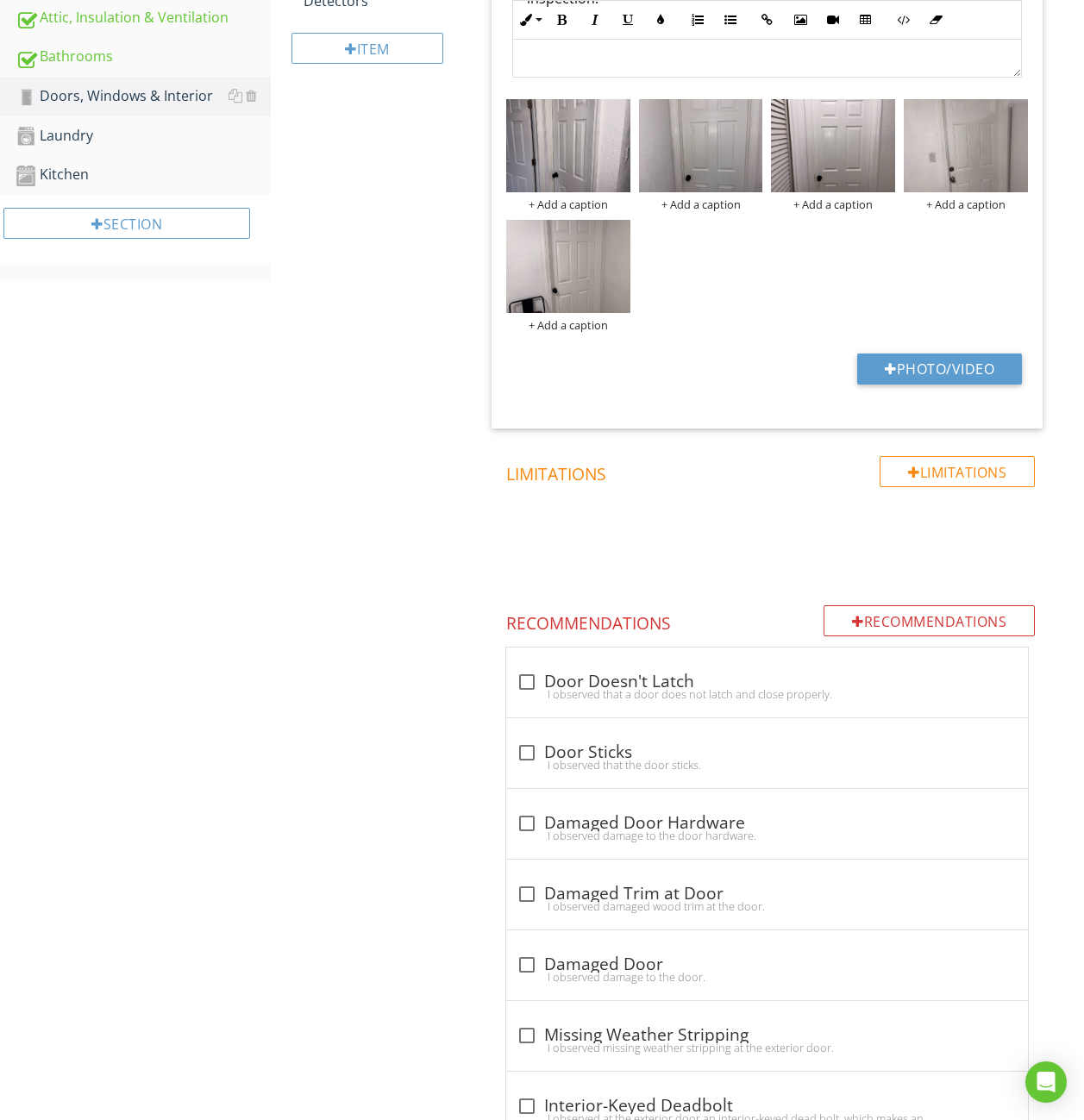
scroll to position [873, 0]
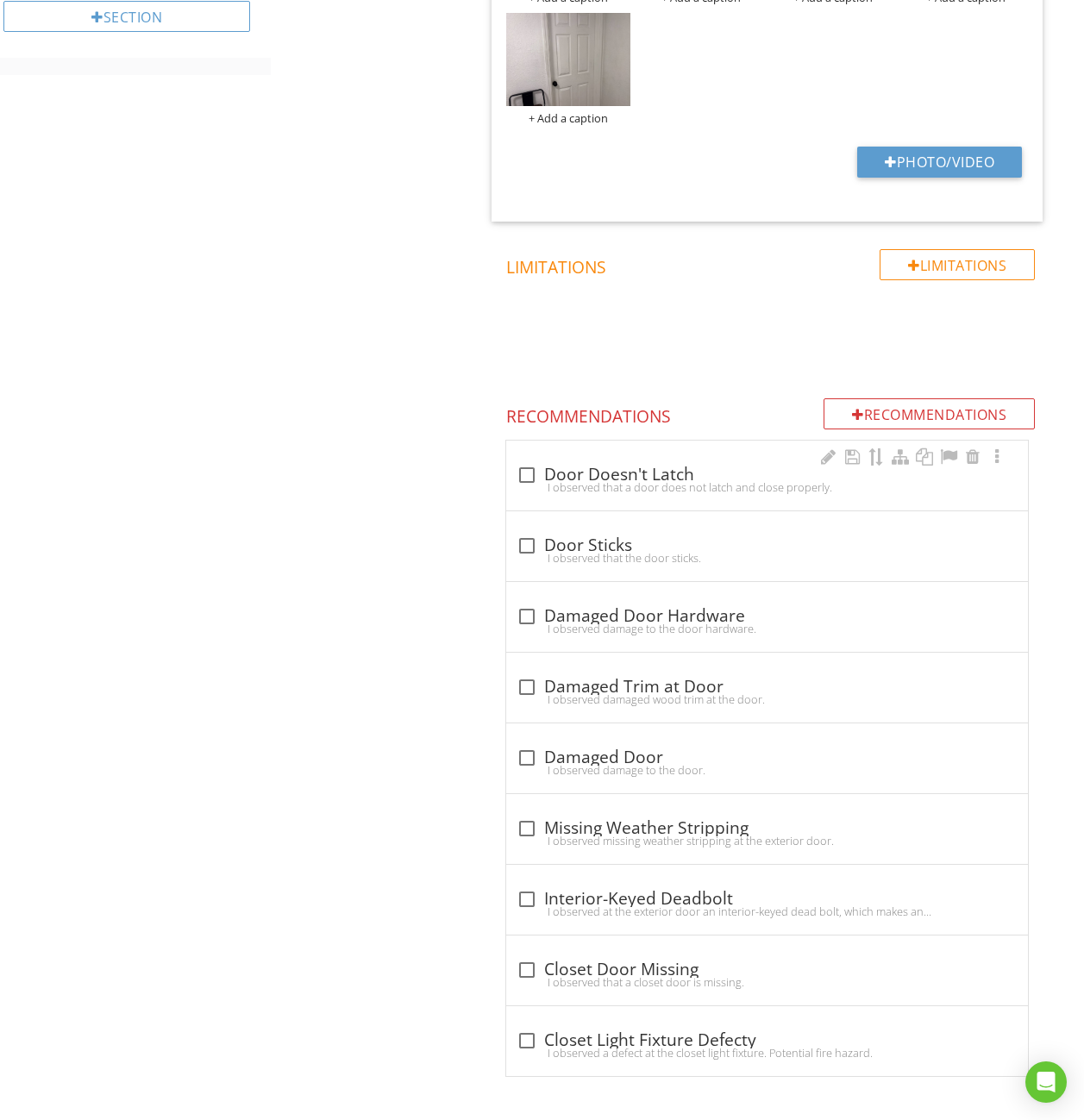
click at [637, 491] on div "I observed that a door does not latch and close properly." at bounding box center [766, 488] width 501 height 13
checkbox input "true"
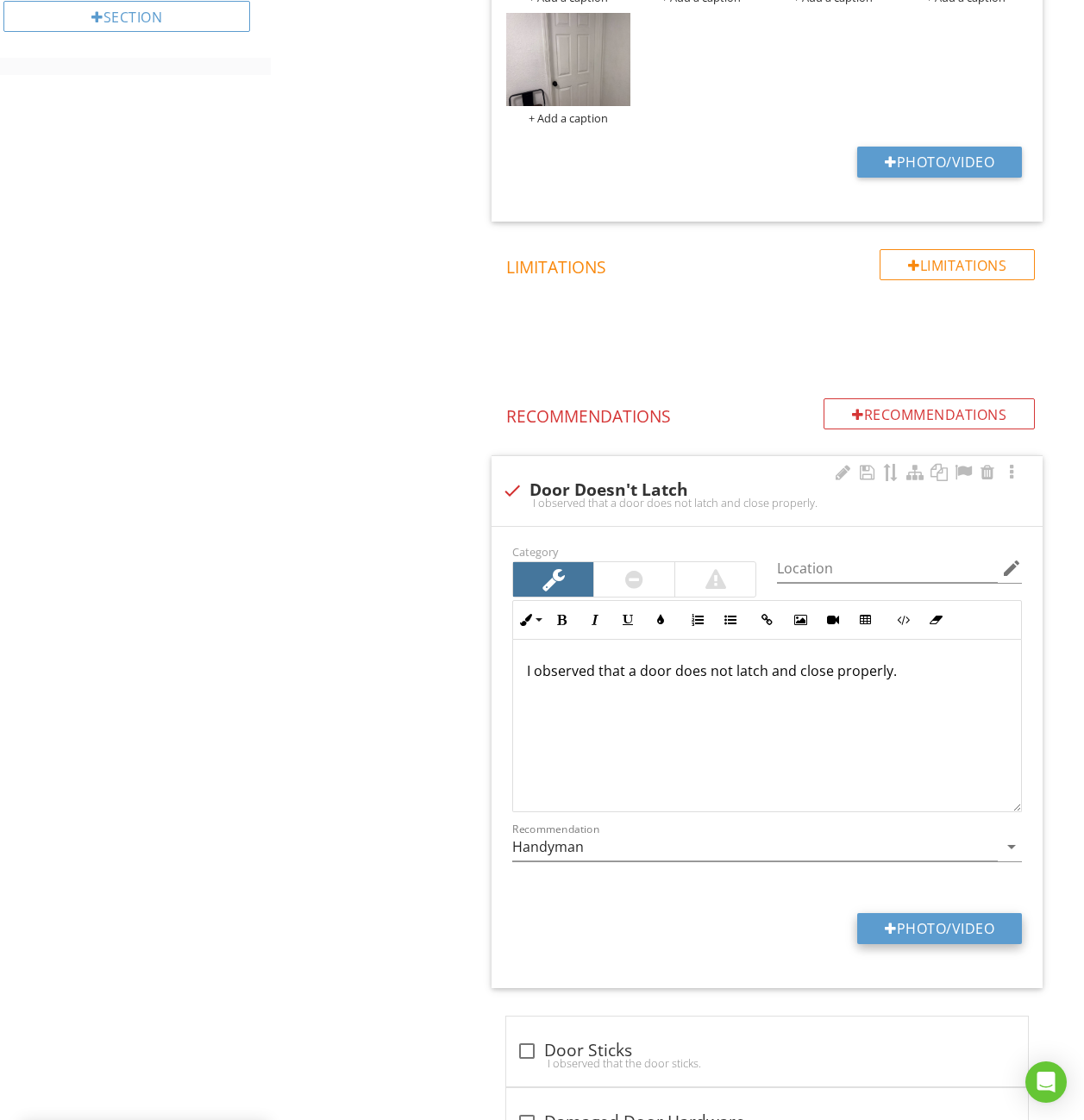
click at [862, 915] on button "Photo/Video" at bounding box center [939, 929] width 165 height 31
type input "C:\fakepath\IMG_5630.JPG"
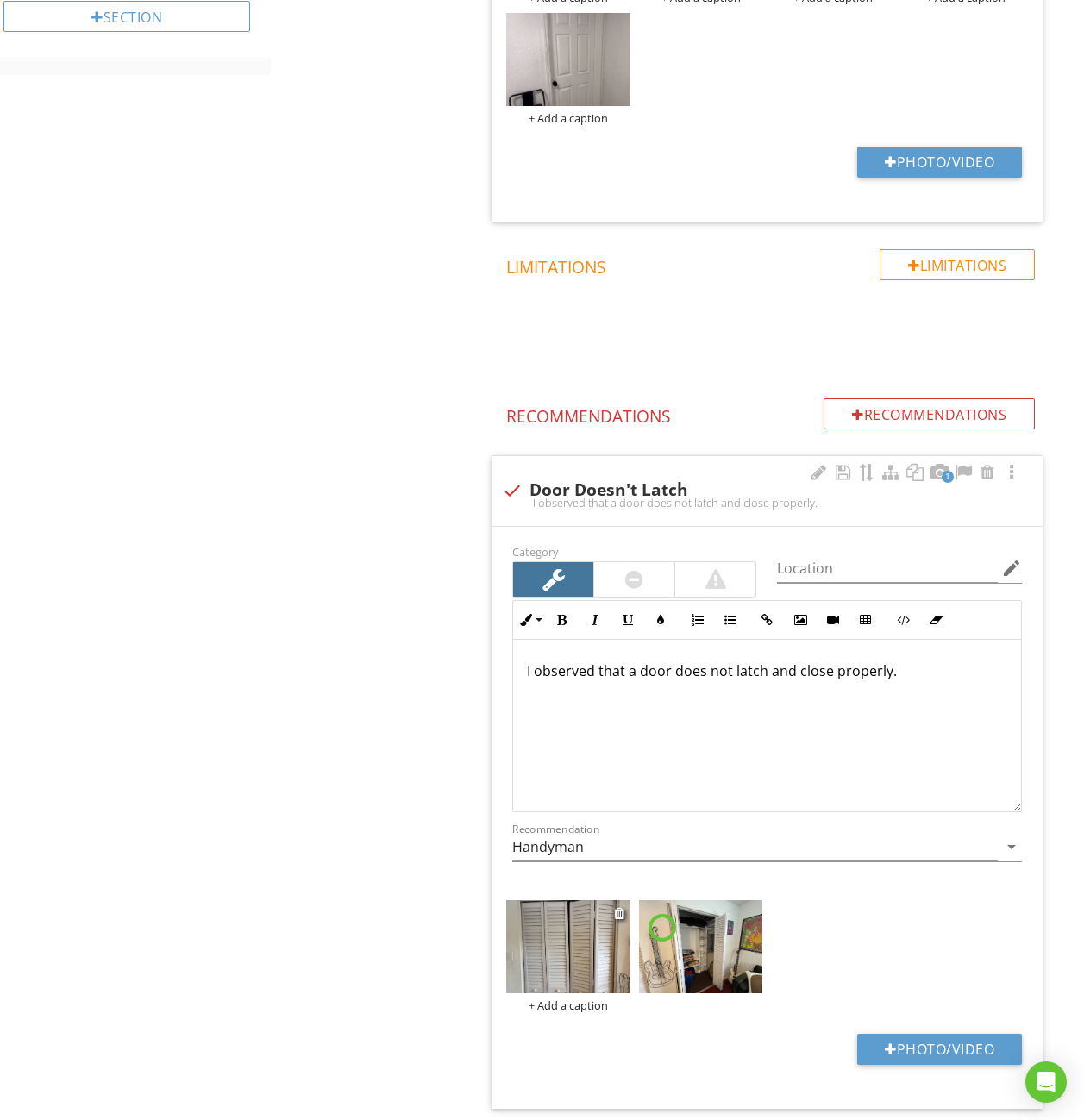
click at [573, 1003] on div "+ Add a caption" at bounding box center [568, 1006] width 124 height 13
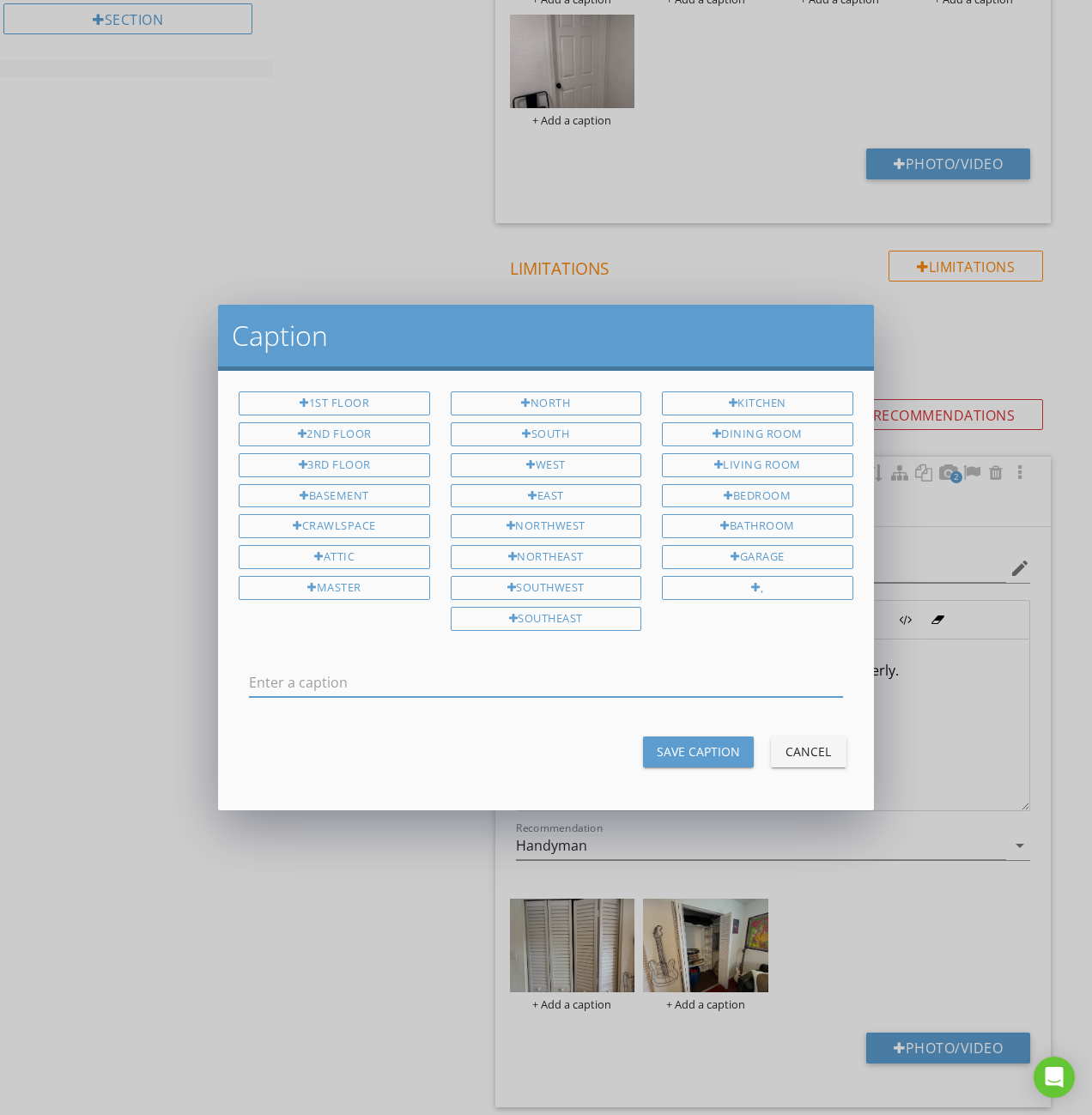
click at [470, 678] on input "text" at bounding box center [546, 683] width 593 height 29
click at [470, 677] on input "Blue Room" at bounding box center [546, 683] width 593 height 29
type input "Blue Room"
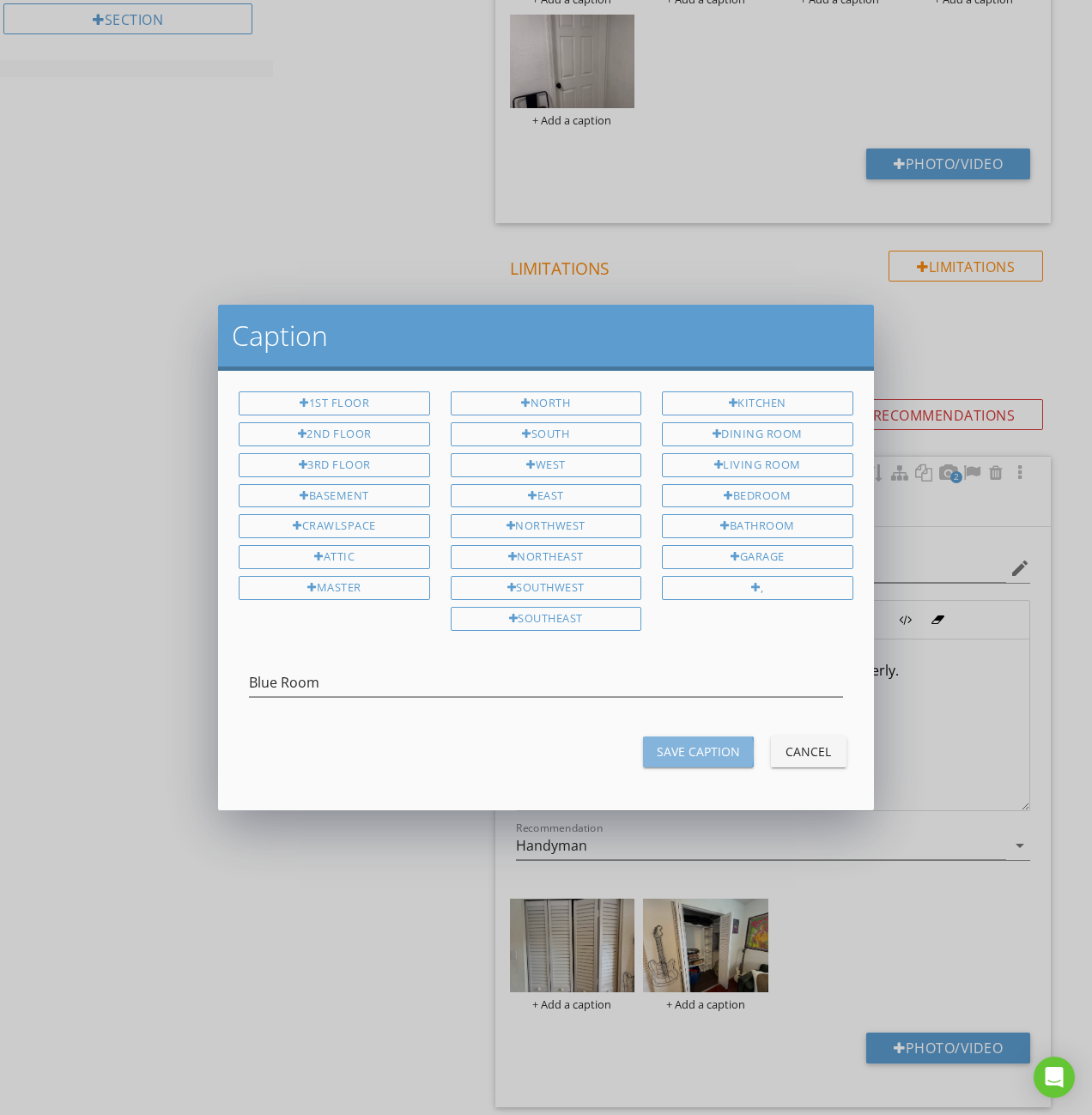
click at [733, 761] on div "Save Caption" at bounding box center [697, 751] width 83 height 18
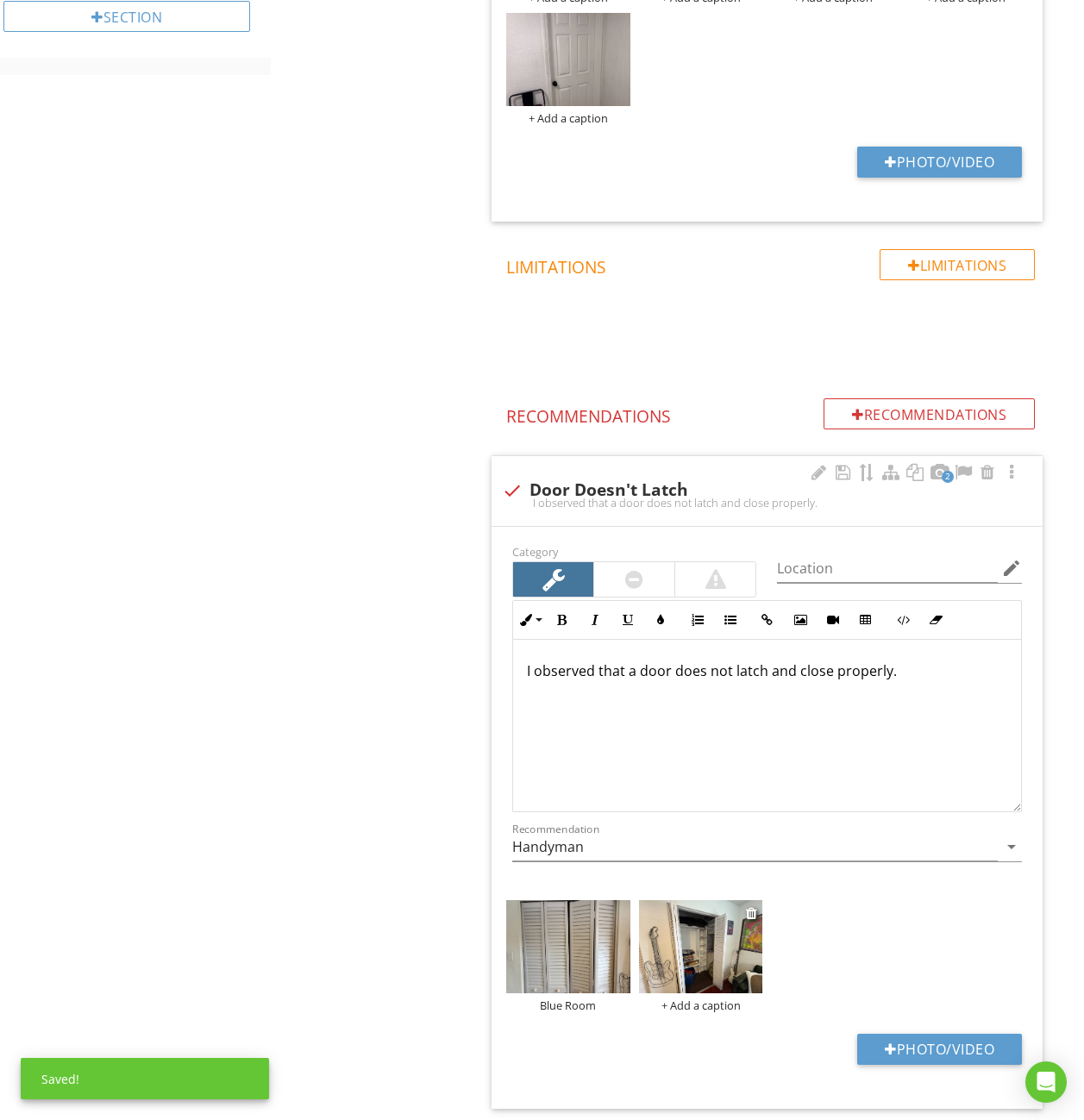
click at [727, 1008] on div "+ Add a caption" at bounding box center [700, 1006] width 124 height 13
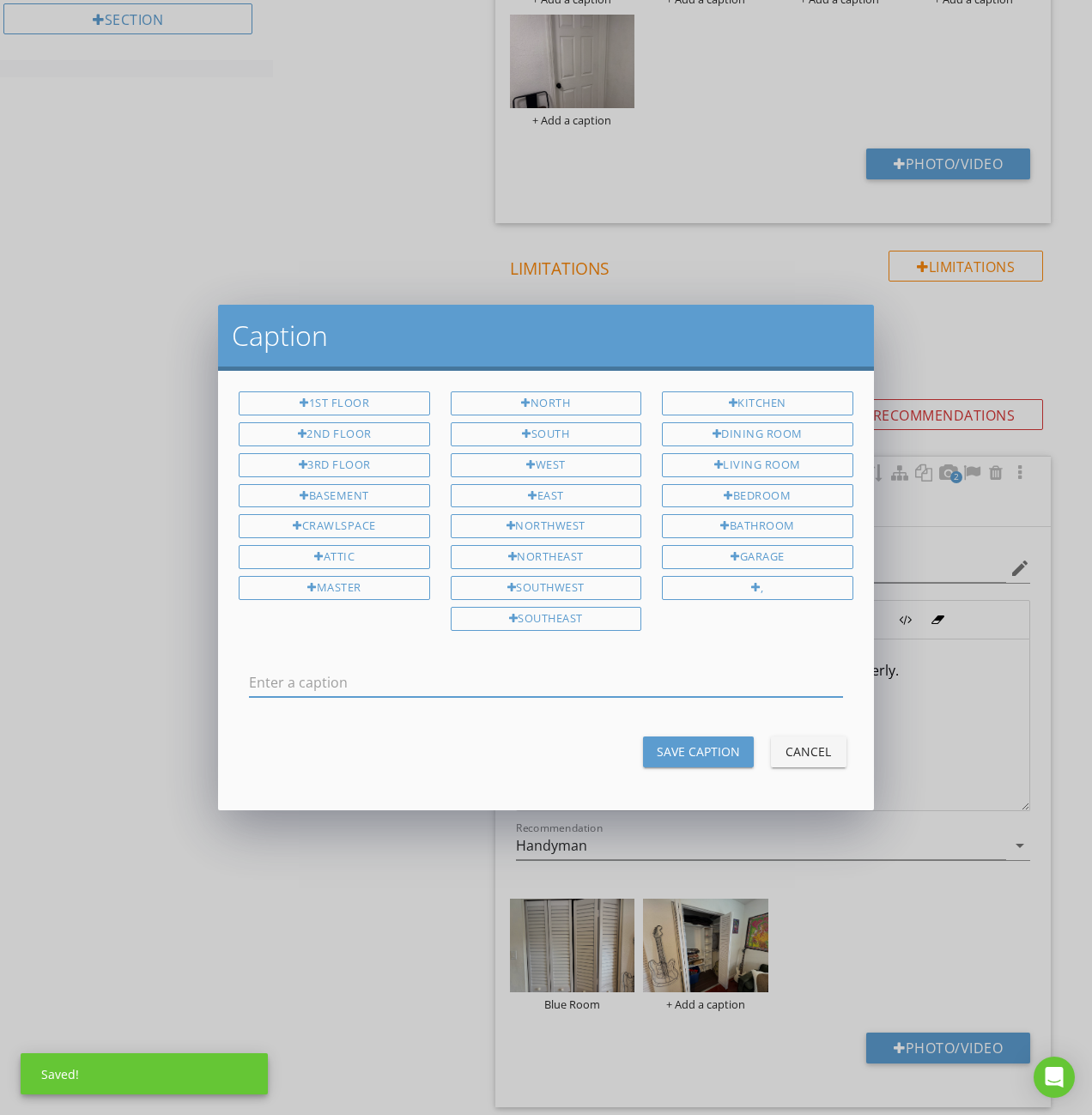
click at [571, 678] on input "text" at bounding box center [546, 683] width 593 height 29
type input "Blue Room"
click at [690, 747] on div "Save Caption" at bounding box center [697, 751] width 83 height 18
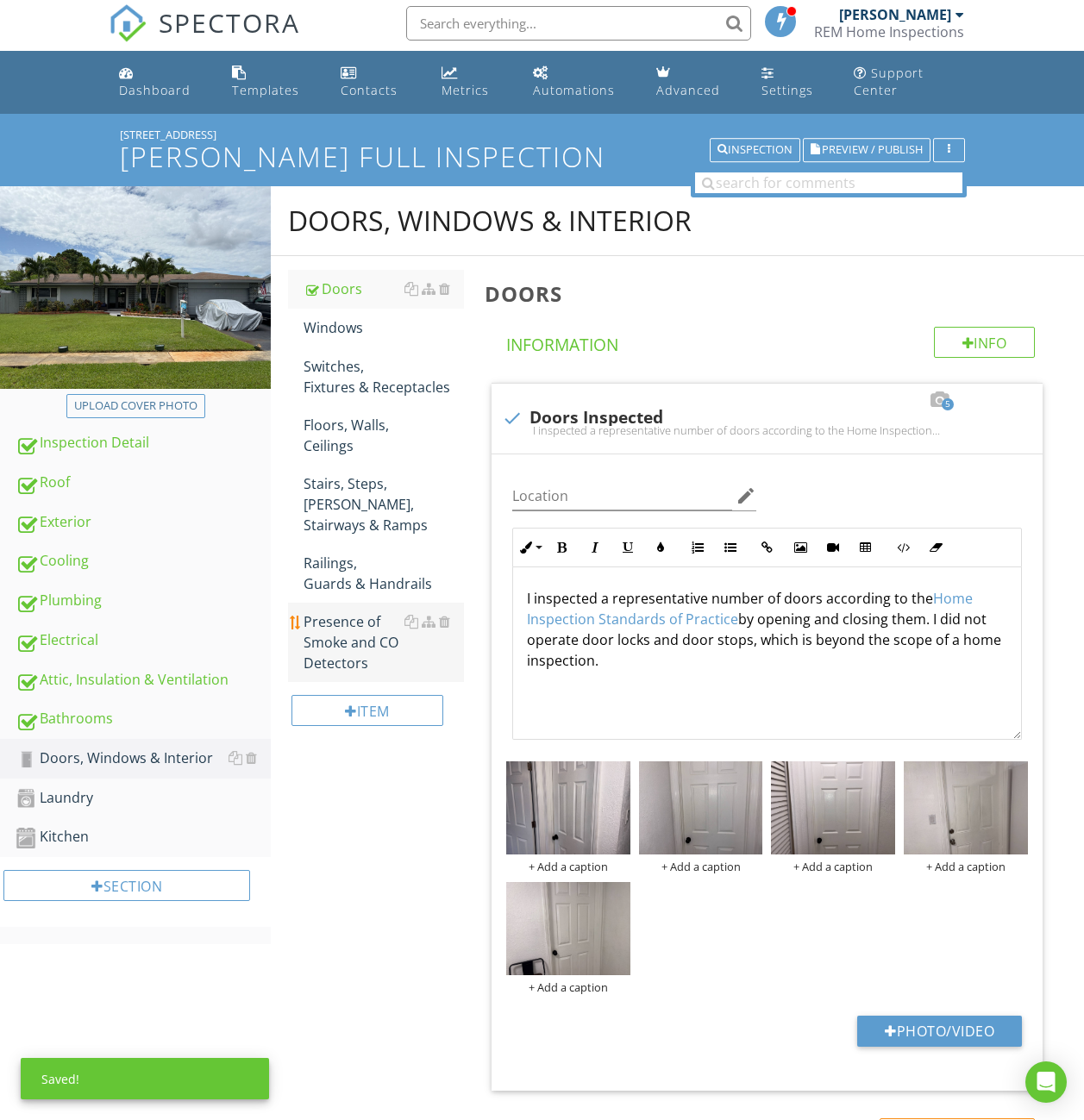
scroll to position [0, 0]
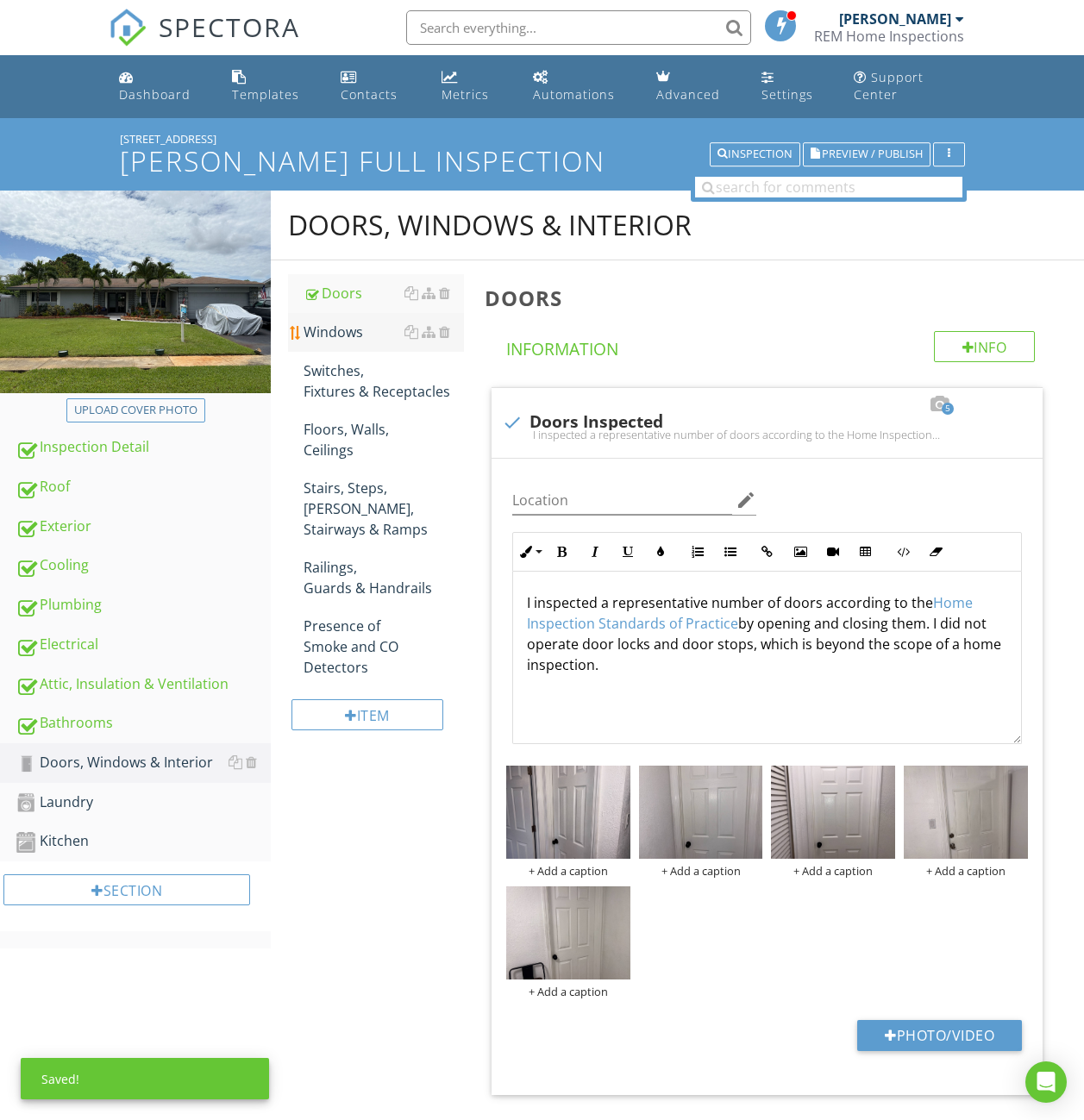
click at [339, 345] on link "Windows" at bounding box center [383, 332] width 160 height 38
type textarea "<p>I inspected a representative number of doors according to the <a fr-original…"
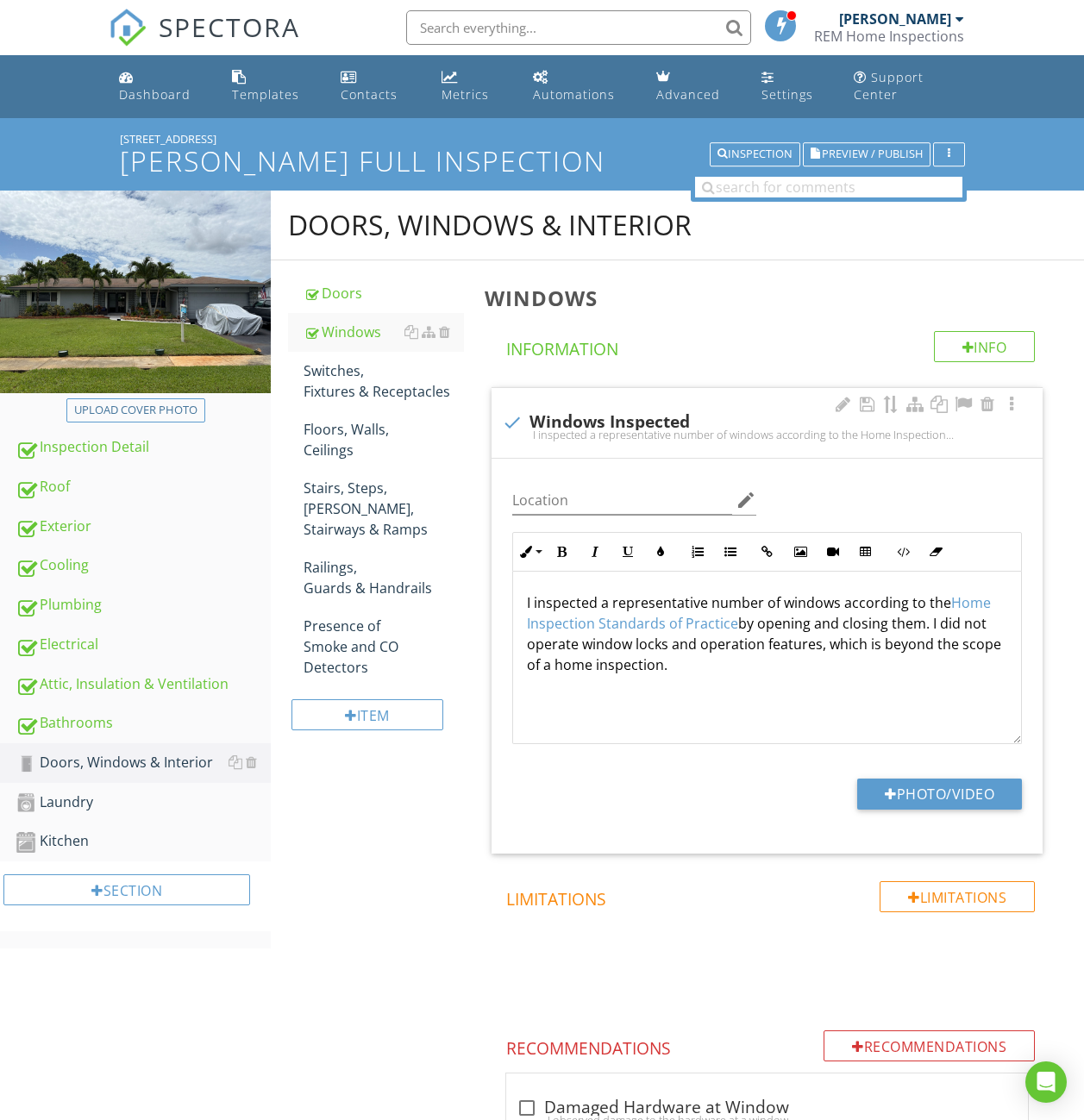
scroll to position [1, 0]
click at [347, 379] on div "Switches, Fixtures & Receptacles" at bounding box center [383, 381] width 160 height 41
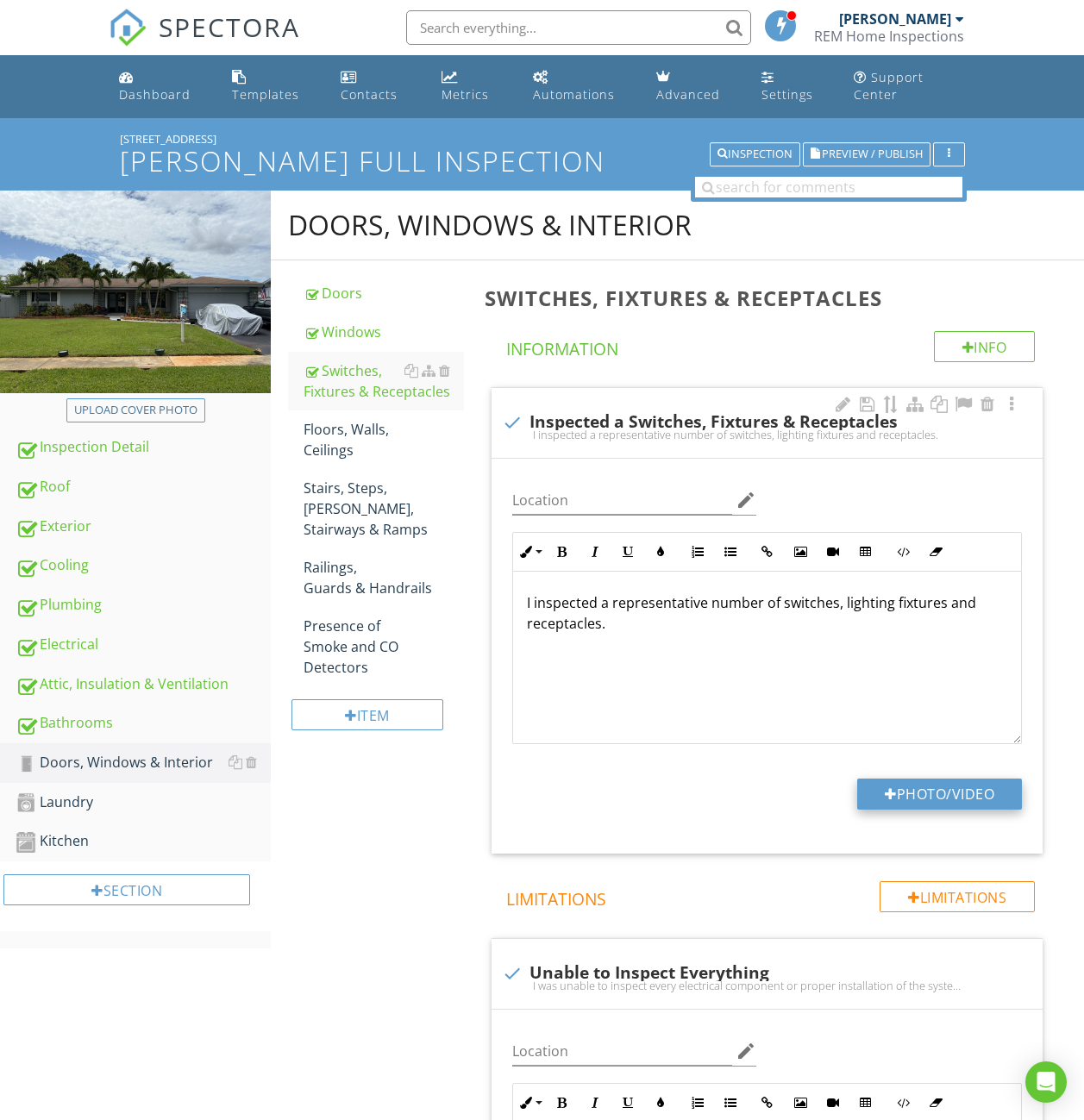
click at [918, 798] on button "Photo/Video" at bounding box center [939, 794] width 165 height 31
type input "C:\fakepath\IMG_5728.JPG"
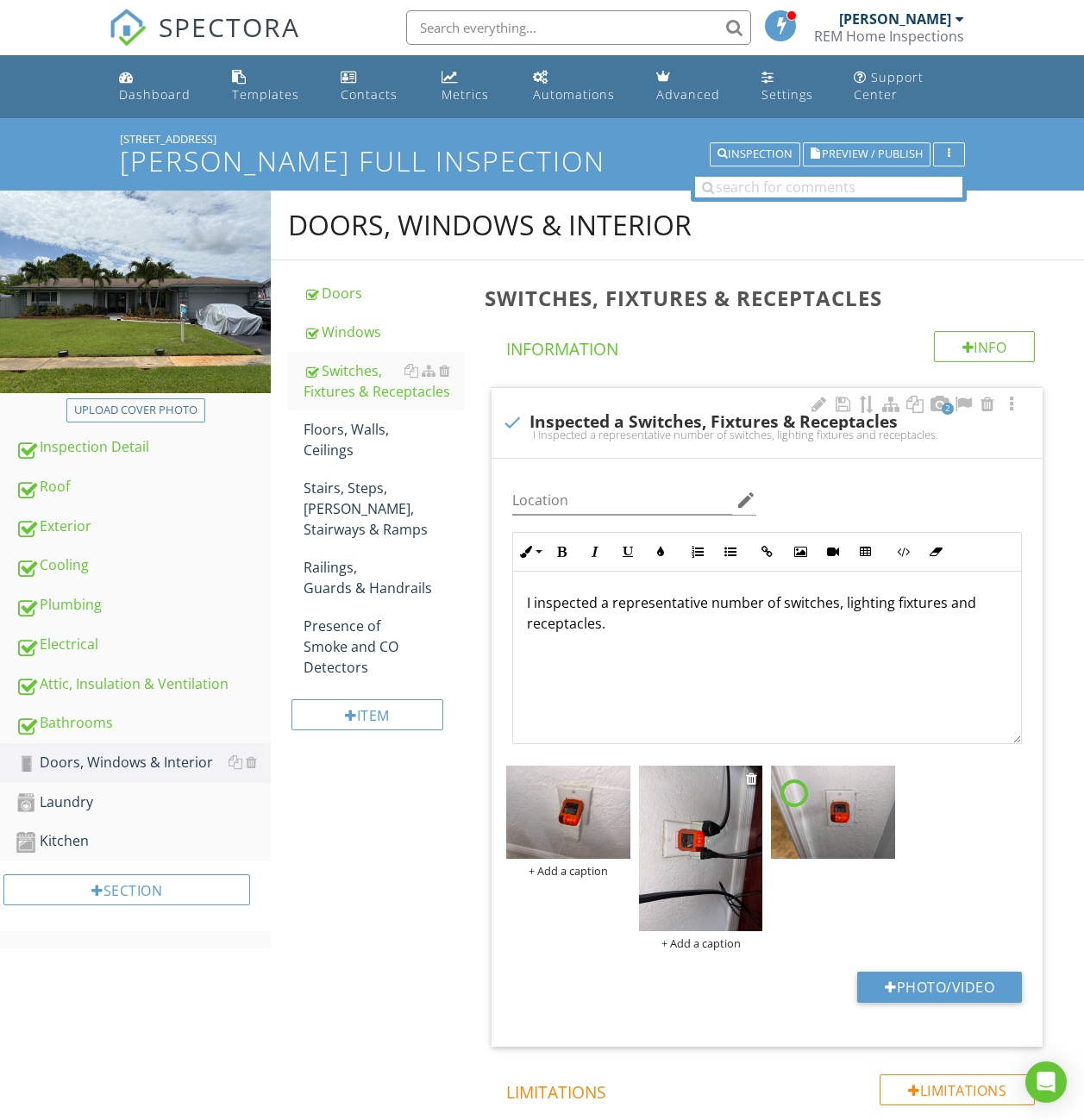
click at [712, 830] on img at bounding box center [700, 848] width 124 height 166
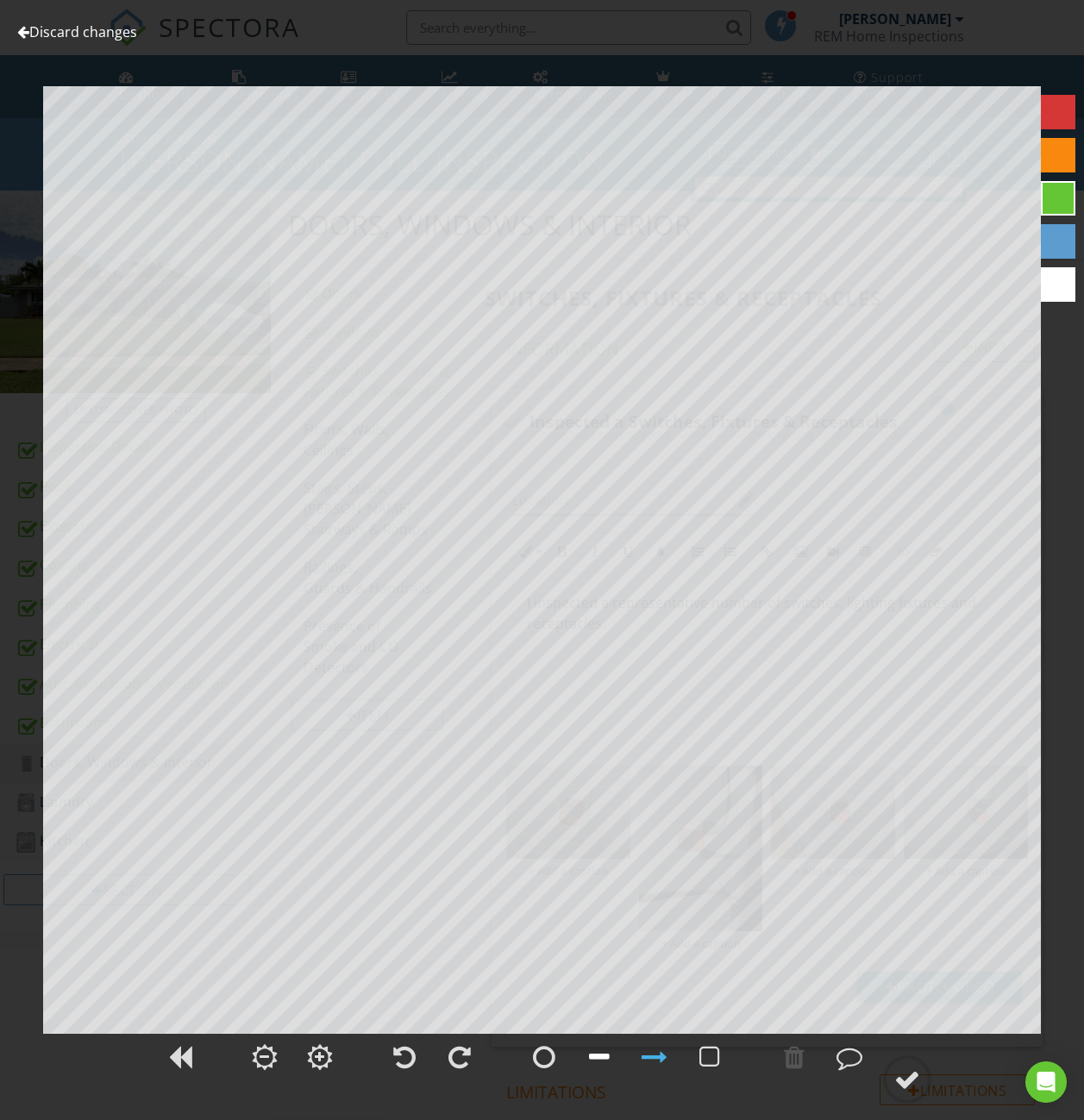
drag, startPoint x: 471, startPoint y: 1060, endPoint x: 607, endPoint y: 1046, distance: 136.7
click at [472, 1060] on div at bounding box center [460, 1057] width 43 height 43
click at [907, 1078] on div at bounding box center [907, 1080] width 26 height 26
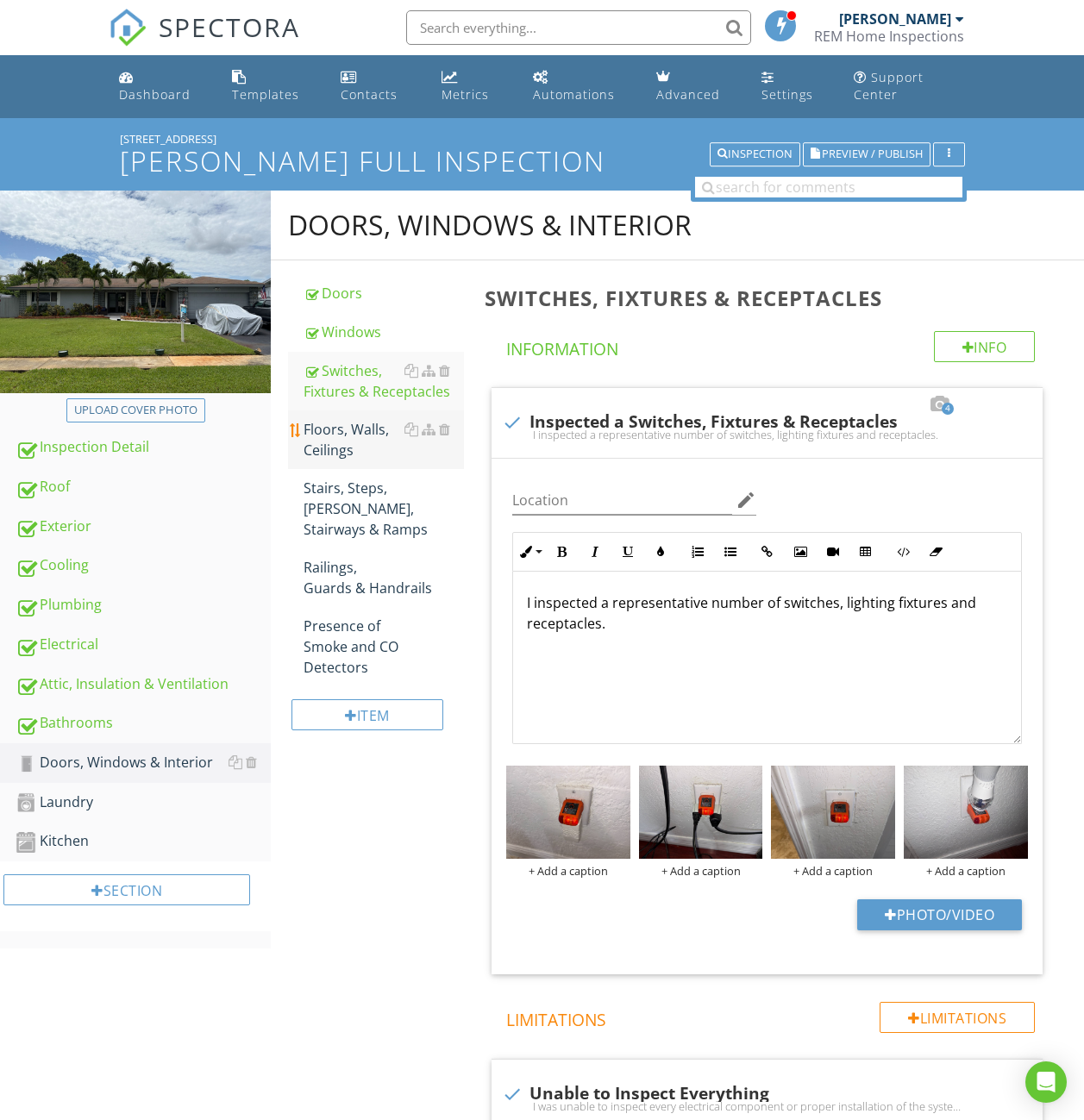
click at [361, 433] on div "Floors, Walls, Ceilings" at bounding box center [383, 440] width 160 height 41
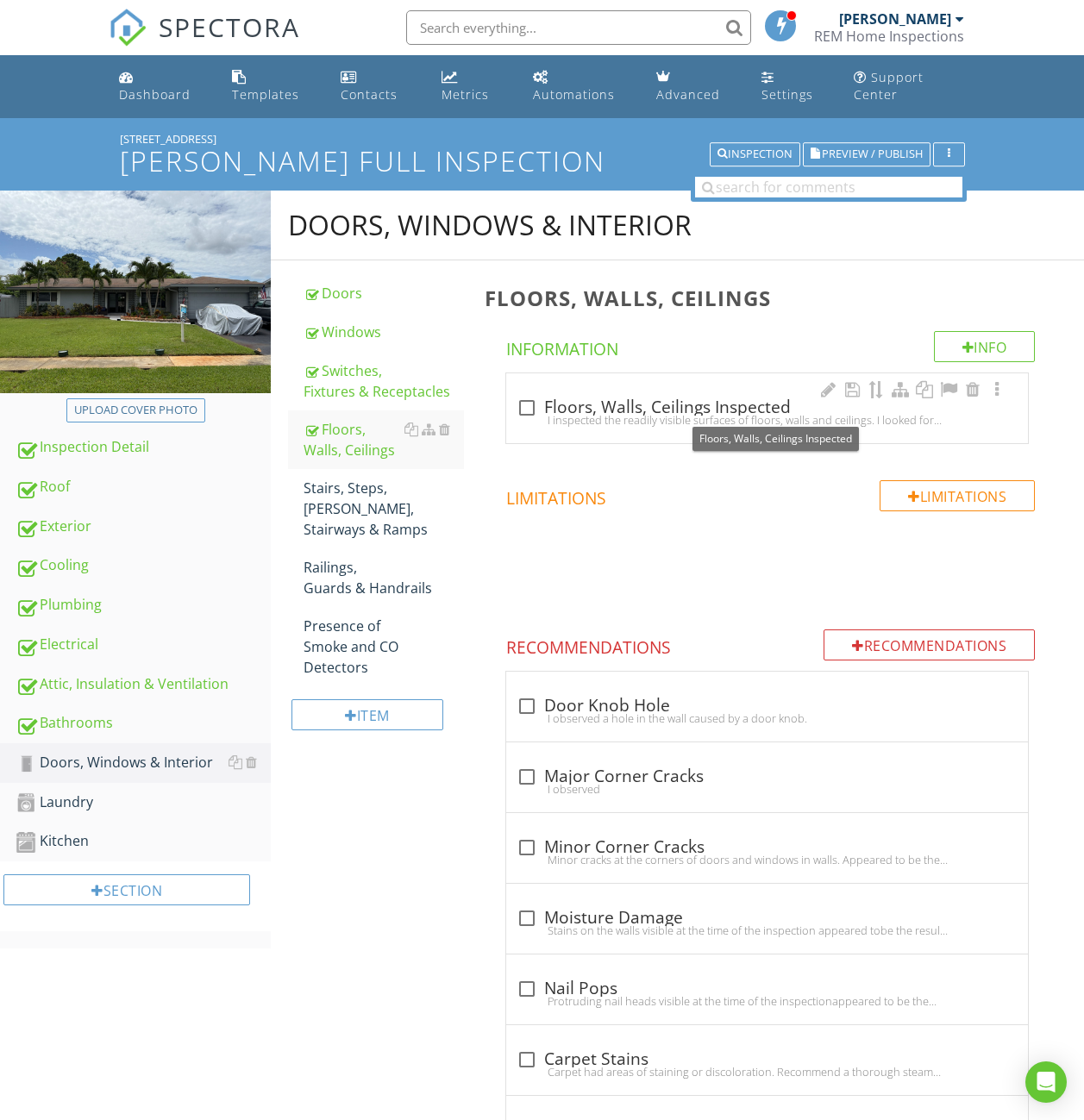
click at [551, 405] on div "check_box_outline_blank Floors, Walls, Ceilings Inspected" at bounding box center [766, 408] width 501 height 21
checkbox input "true"
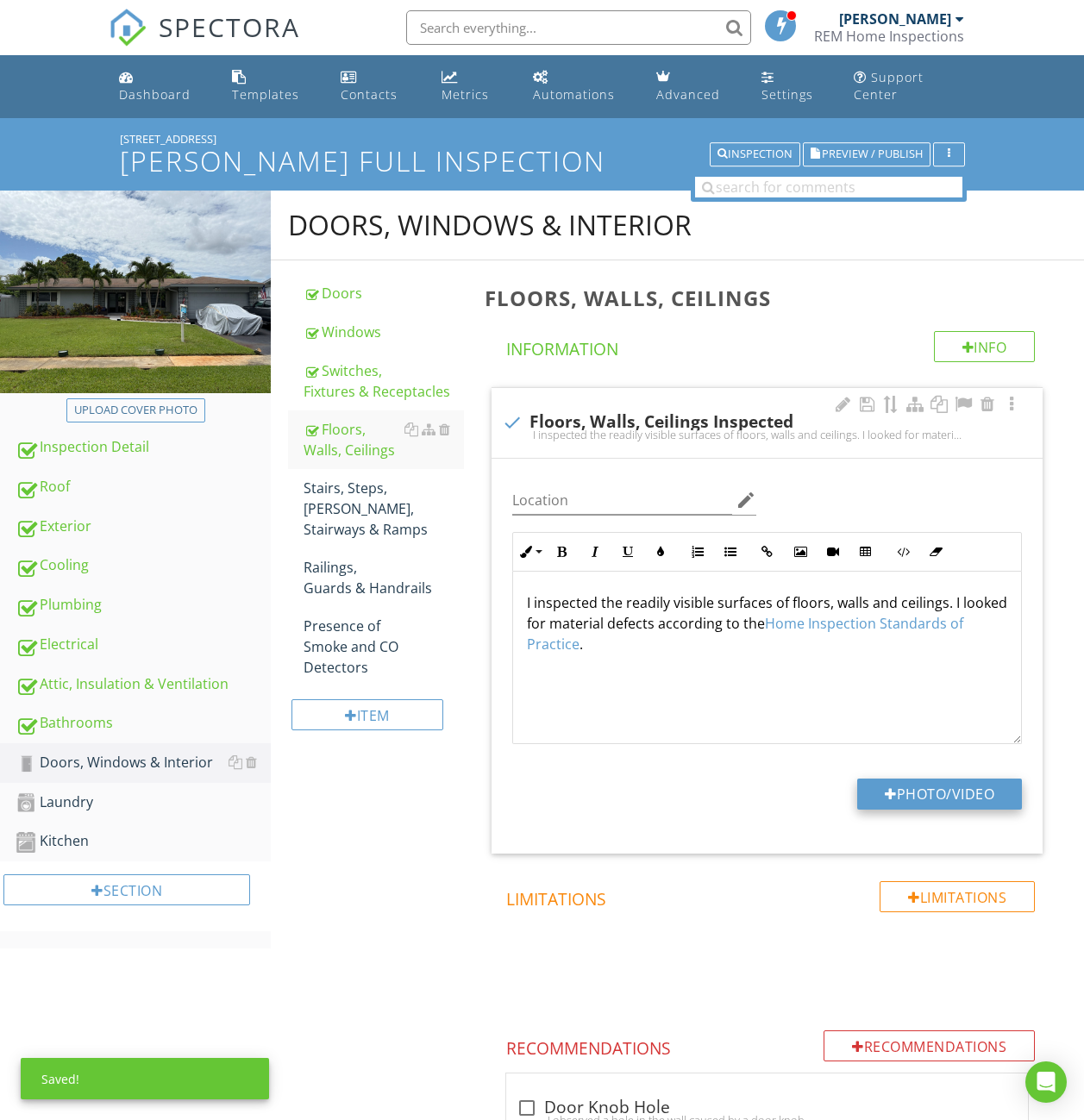
click at [941, 793] on button "Photo/Video" at bounding box center [939, 794] width 165 height 31
type input "C:\fakepath\IMG_5564.JPG"
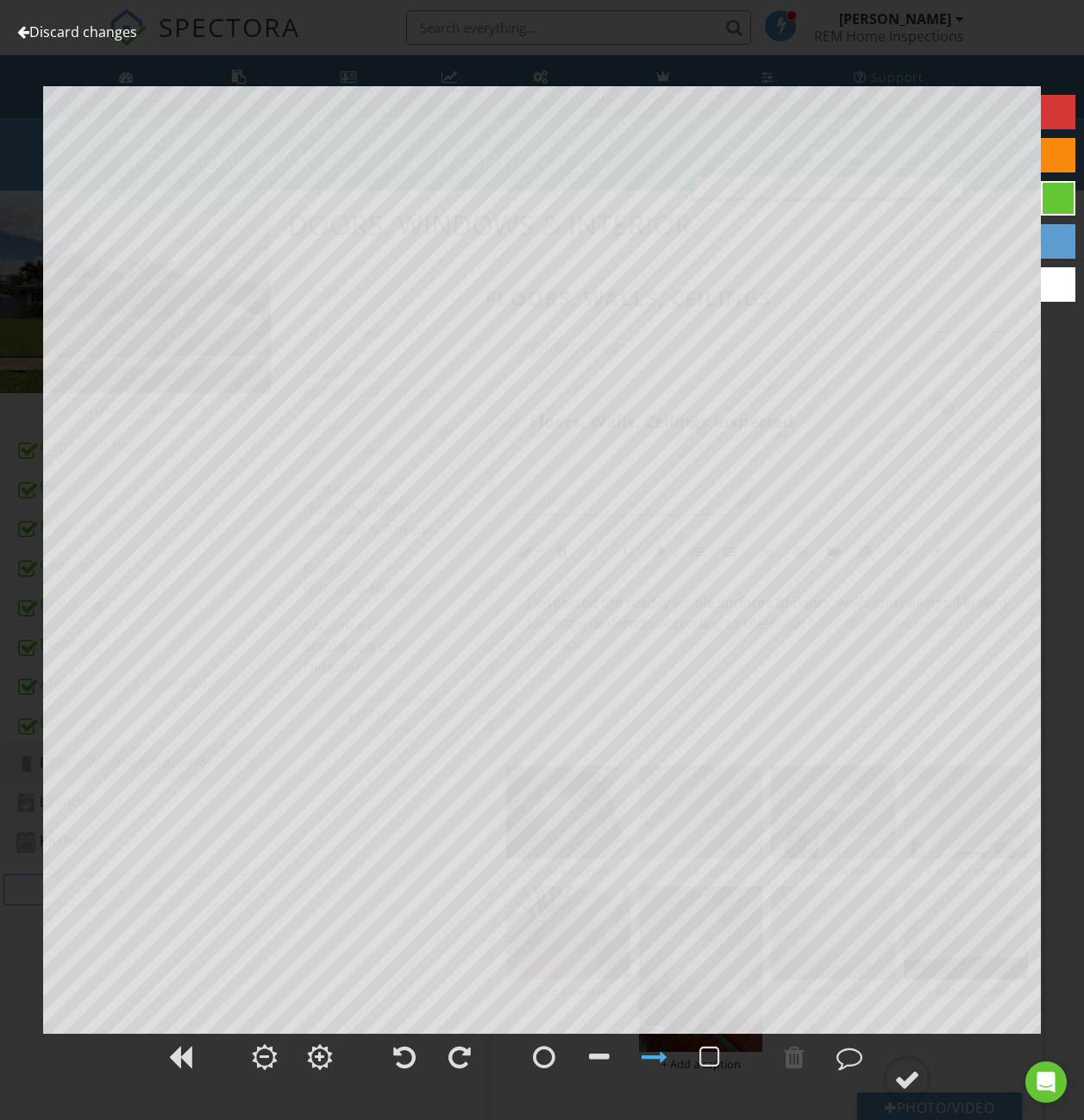
scroll to position [287, 0]
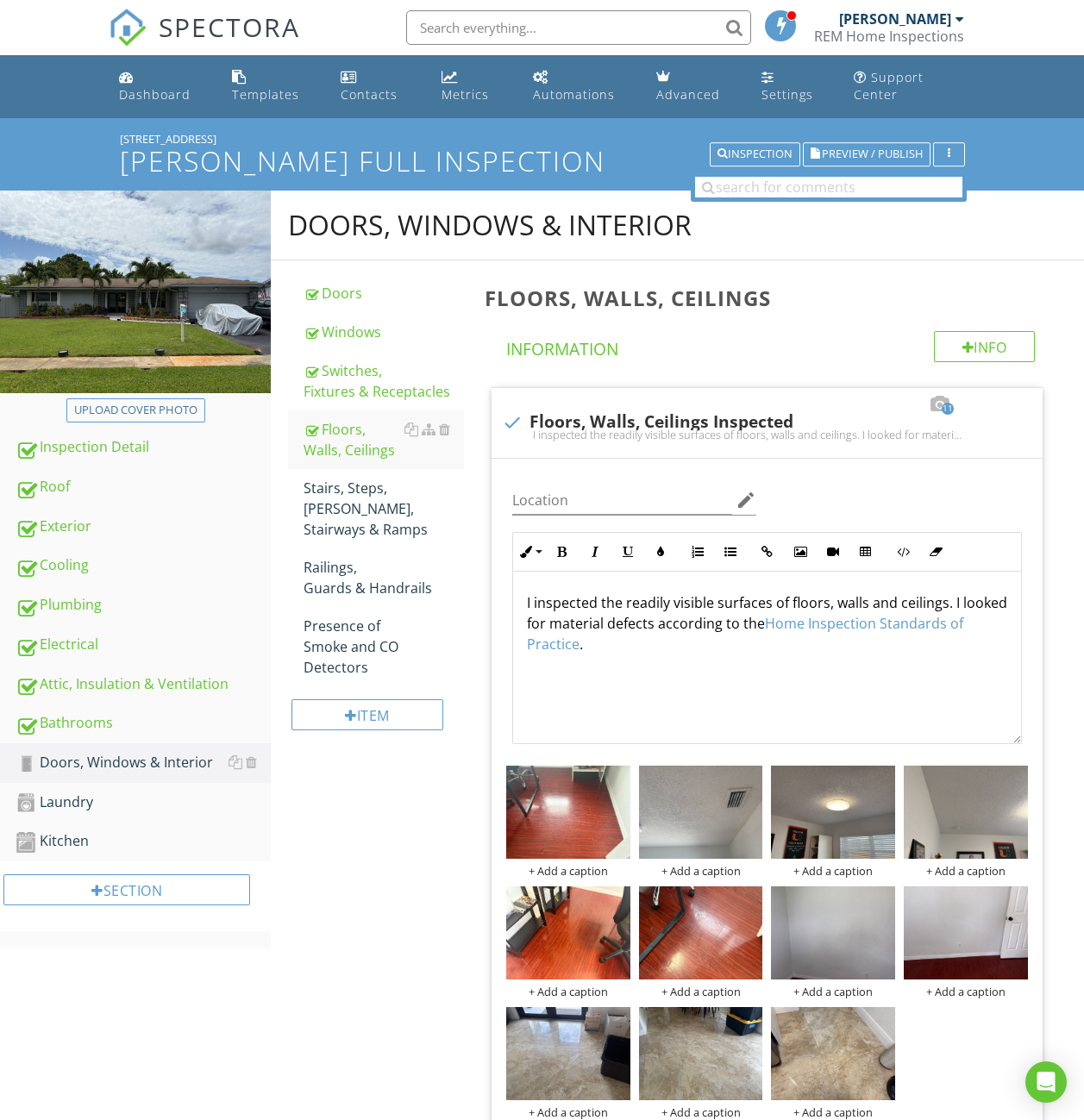
scroll to position [1438, 0]
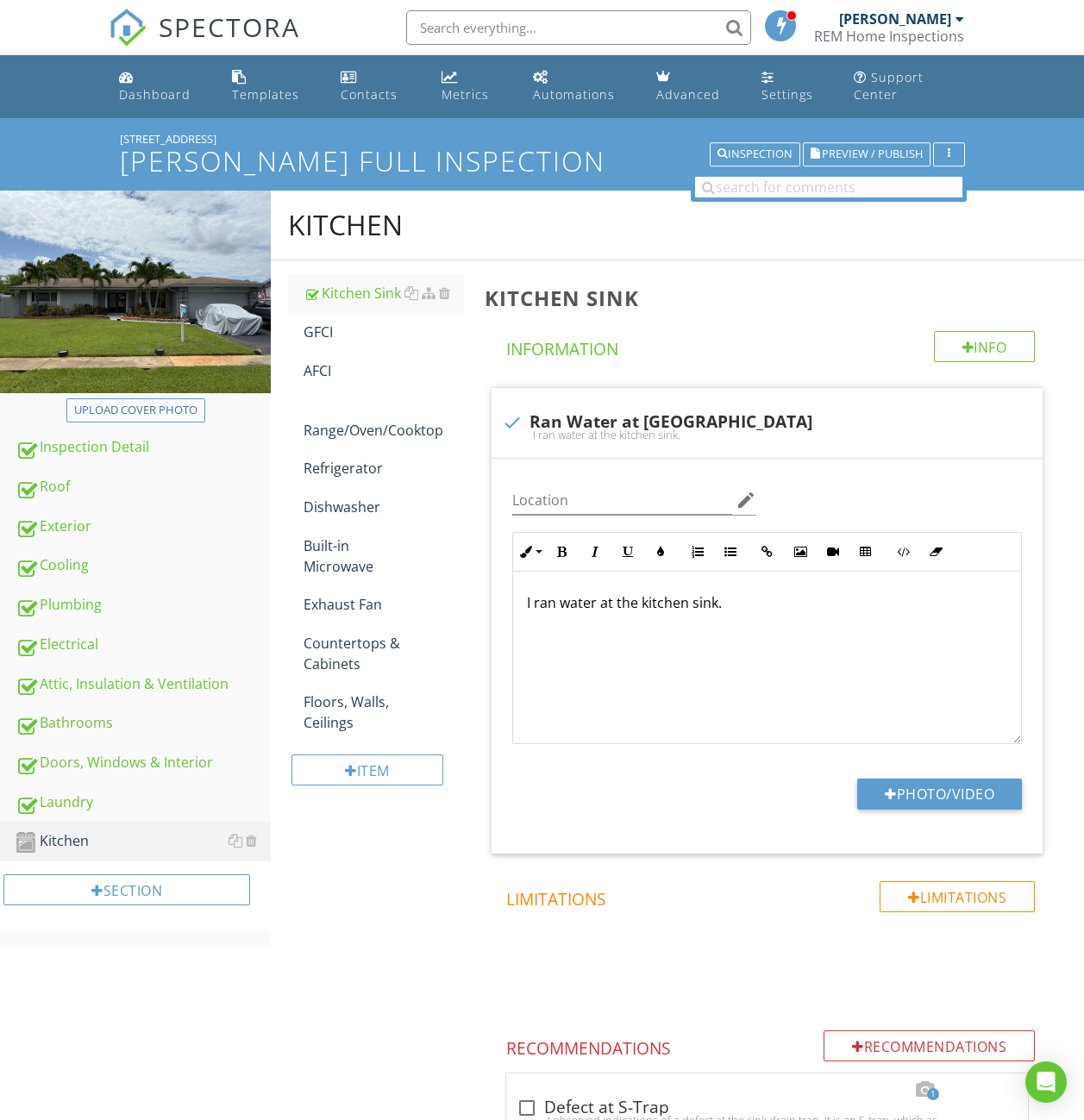
scroll to position [115, 0]
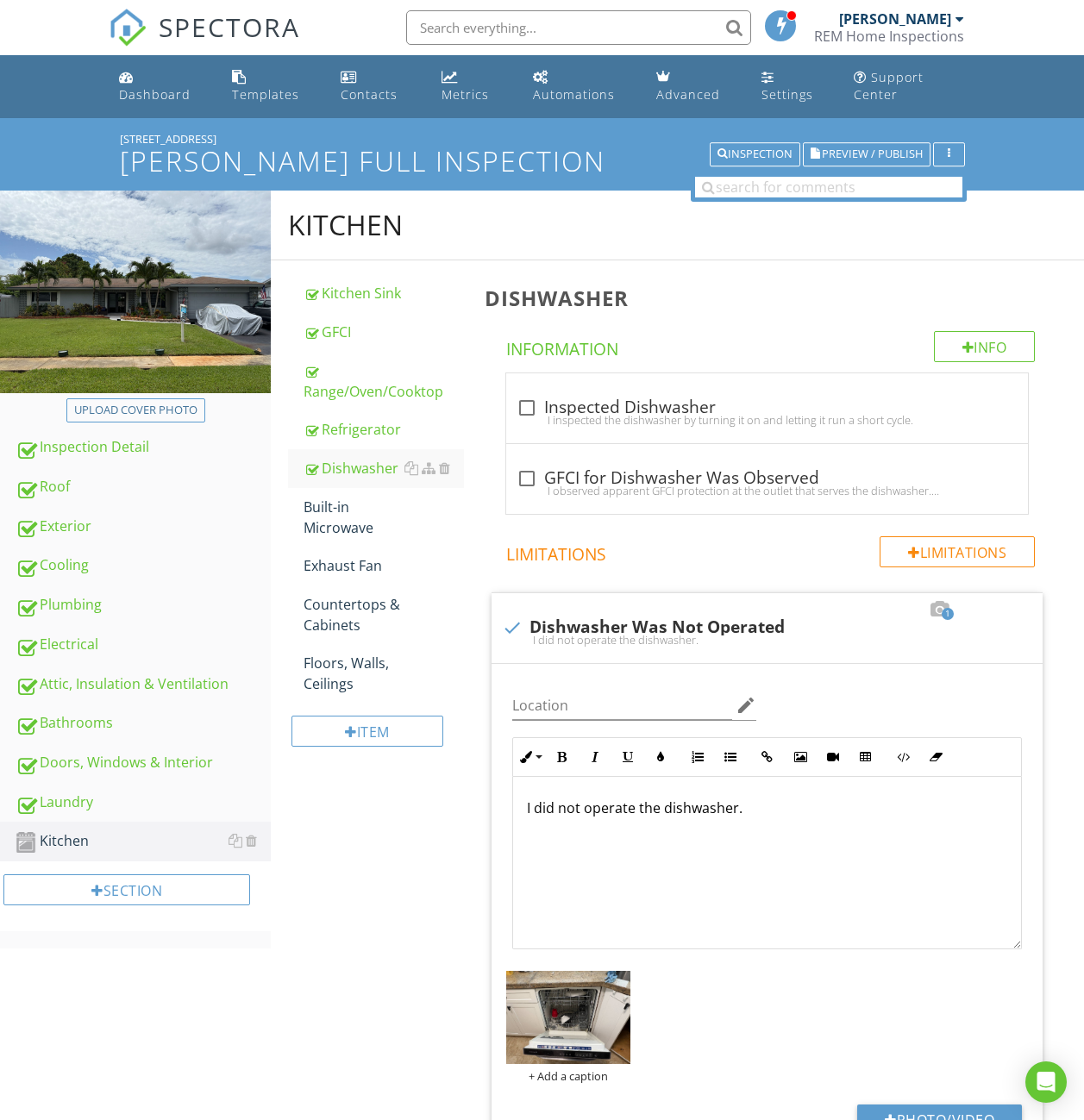
scroll to position [1751, 0]
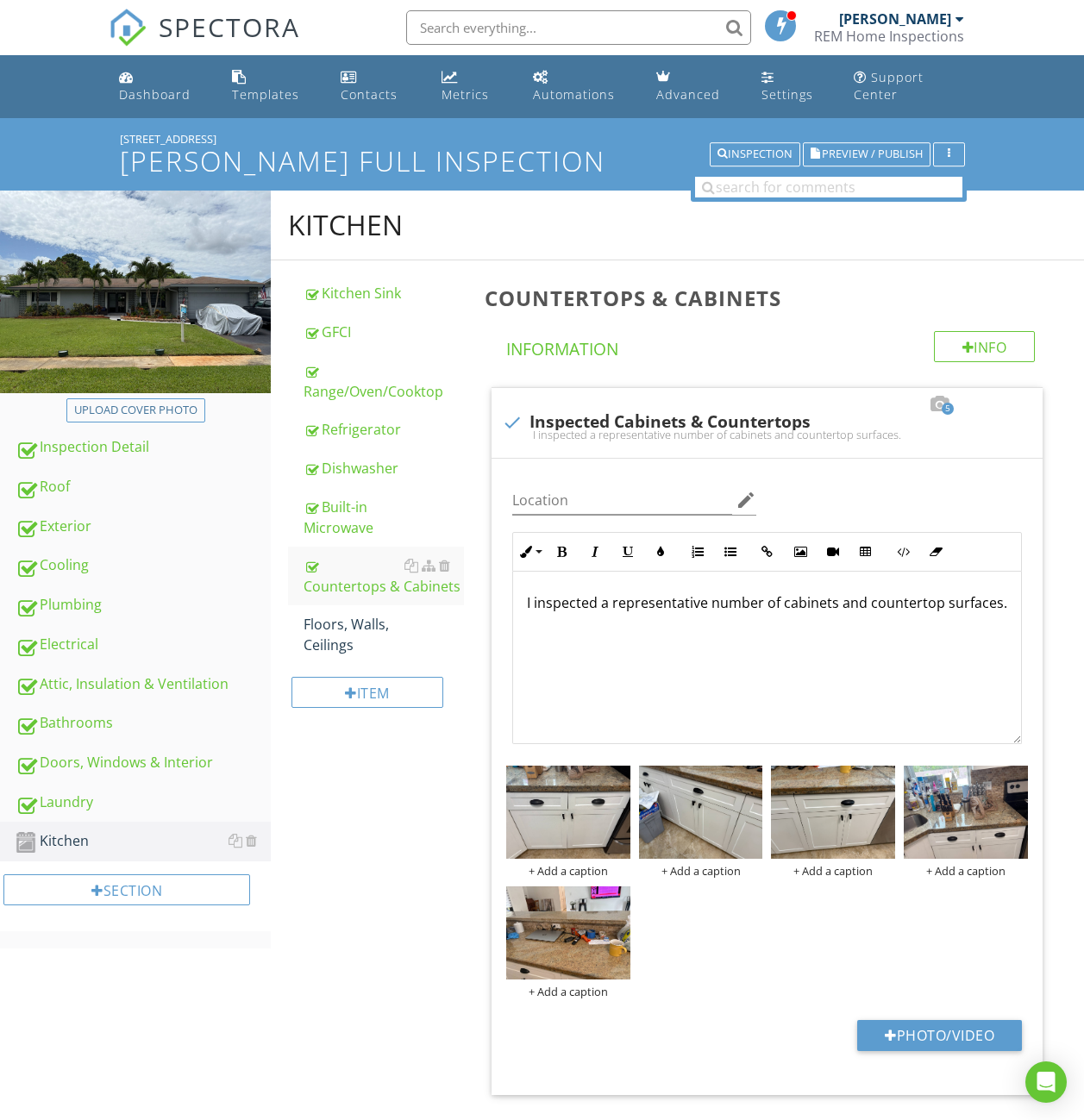
scroll to position [1385, 0]
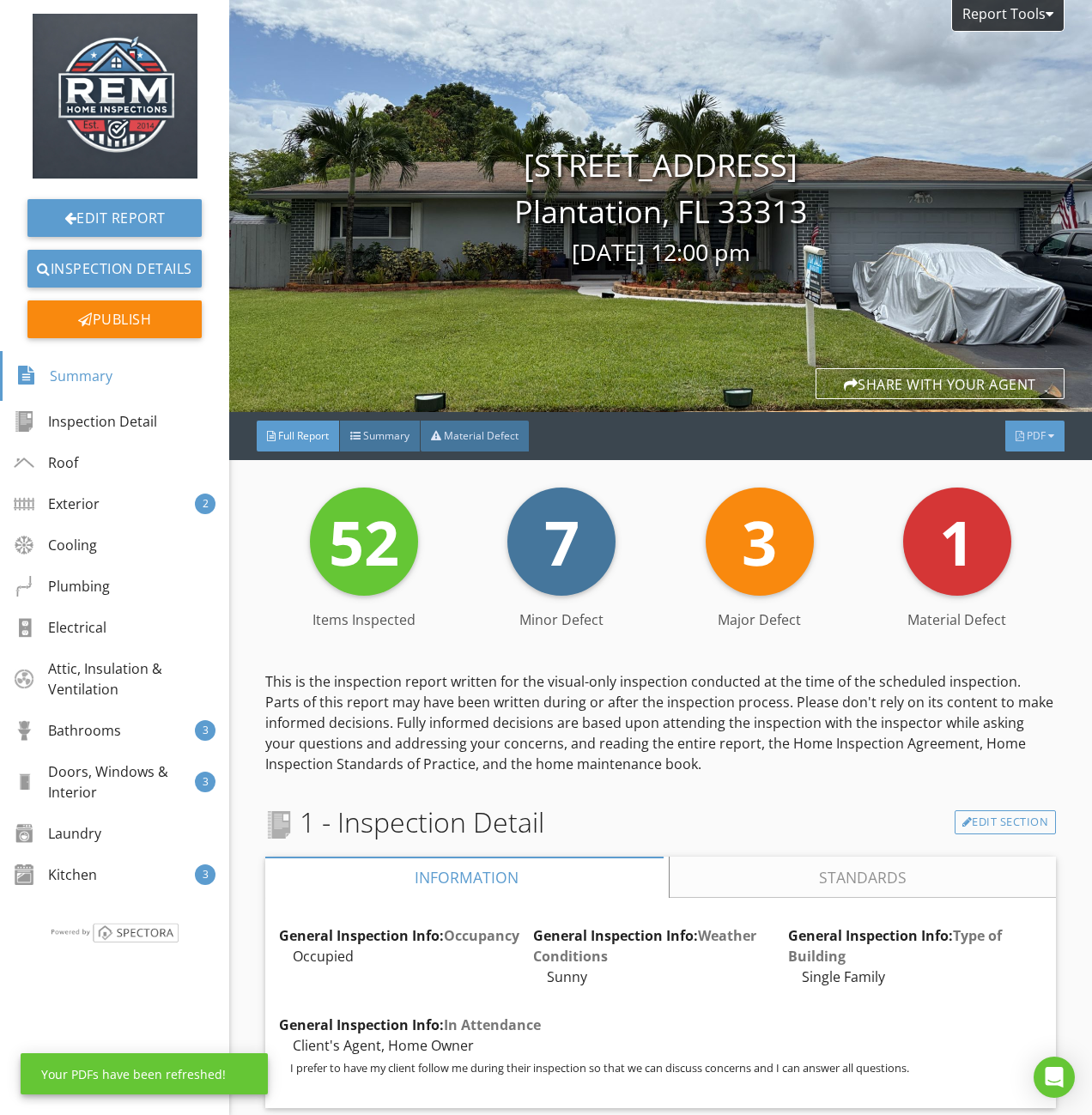
click at [1029, 437] on span "PDF" at bounding box center [1037, 435] width 19 height 14
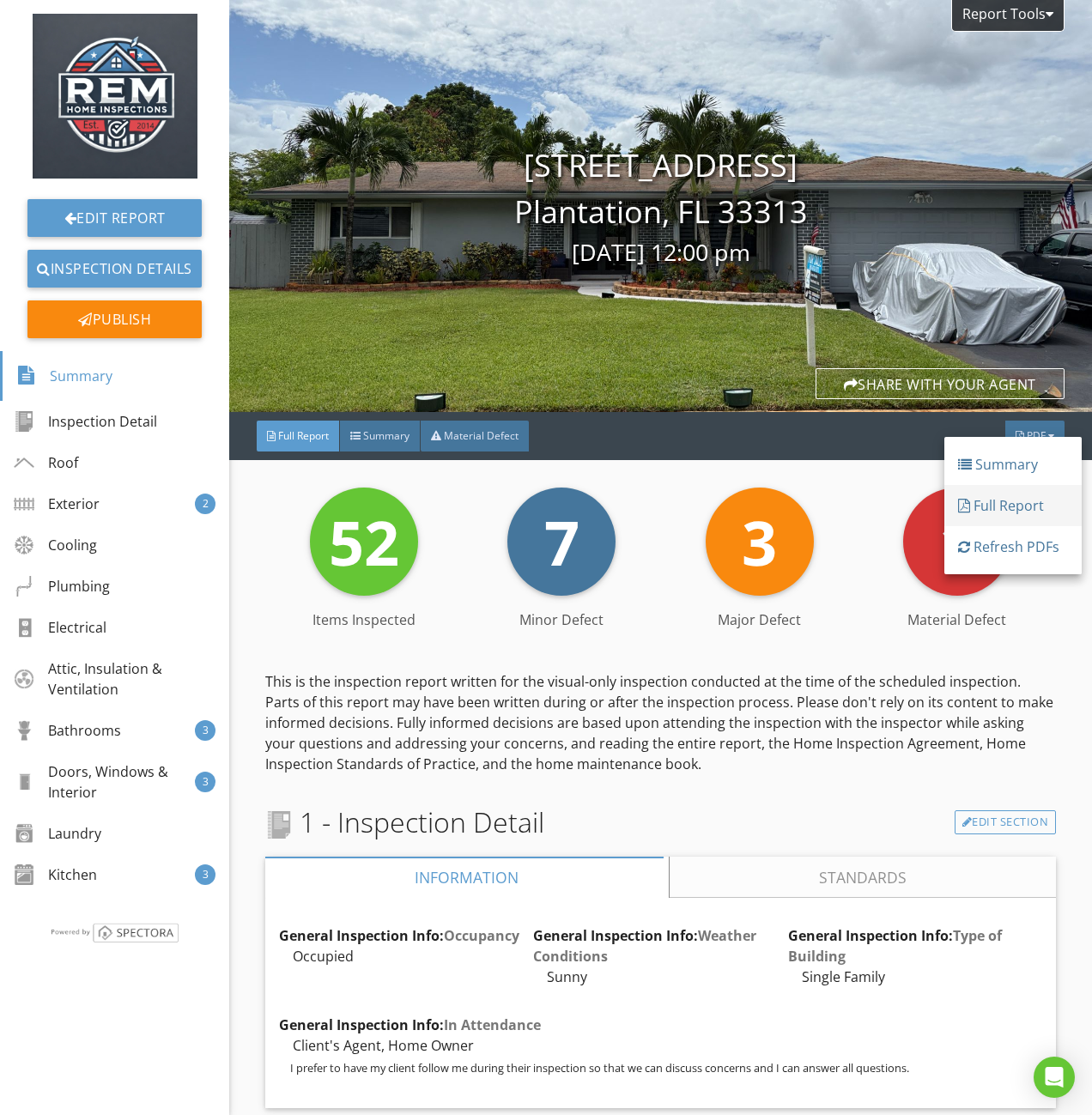
click at [993, 493] on link "Full Report" at bounding box center [1014, 505] width 138 height 41
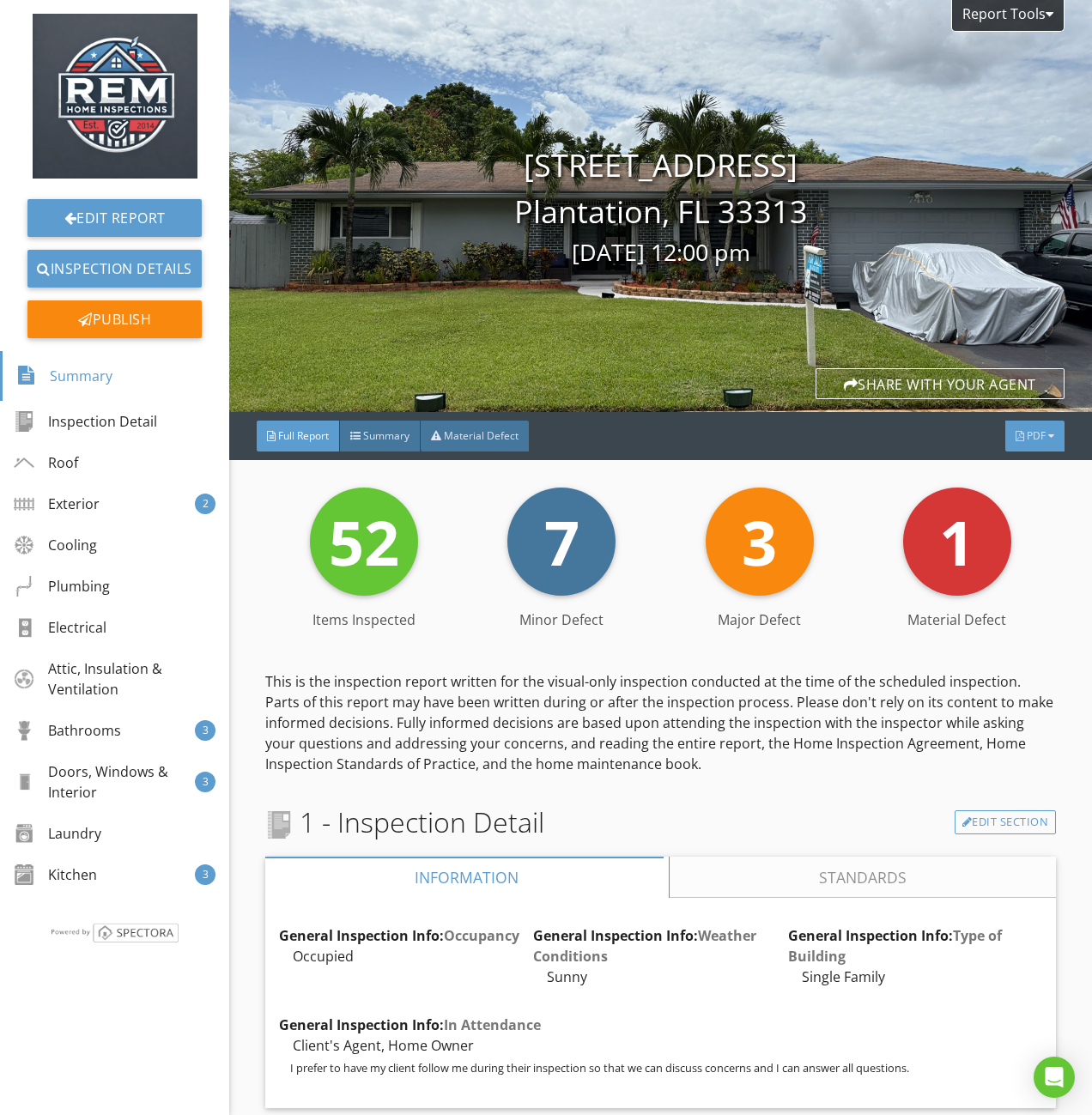
click at [1013, 440] on div "PDF" at bounding box center [1035, 436] width 59 height 31
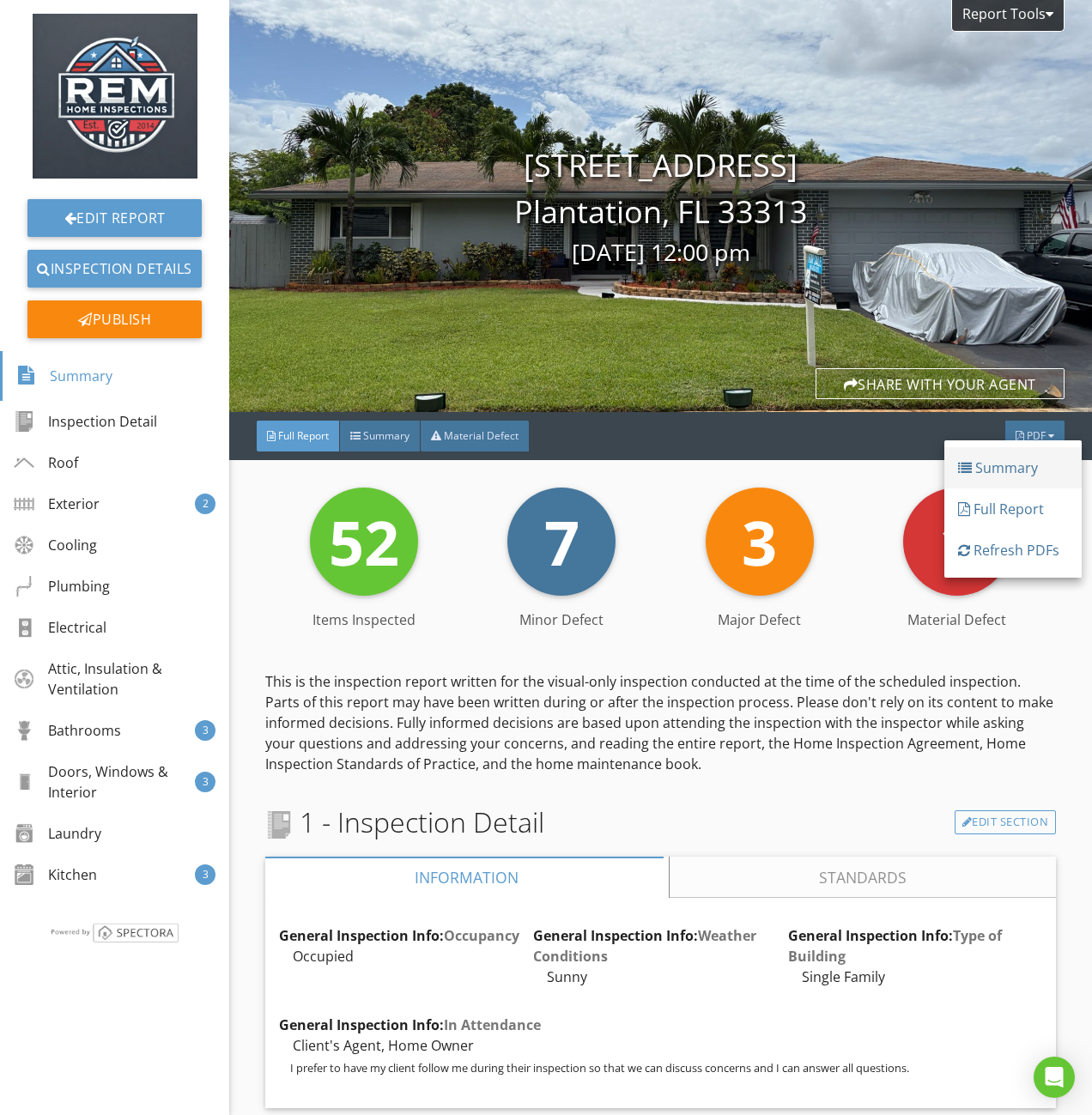
click at [1013, 475] on div "Summary" at bounding box center [1013, 468] width 110 height 21
